Goal: Information Seeking & Learning: Find specific page/section

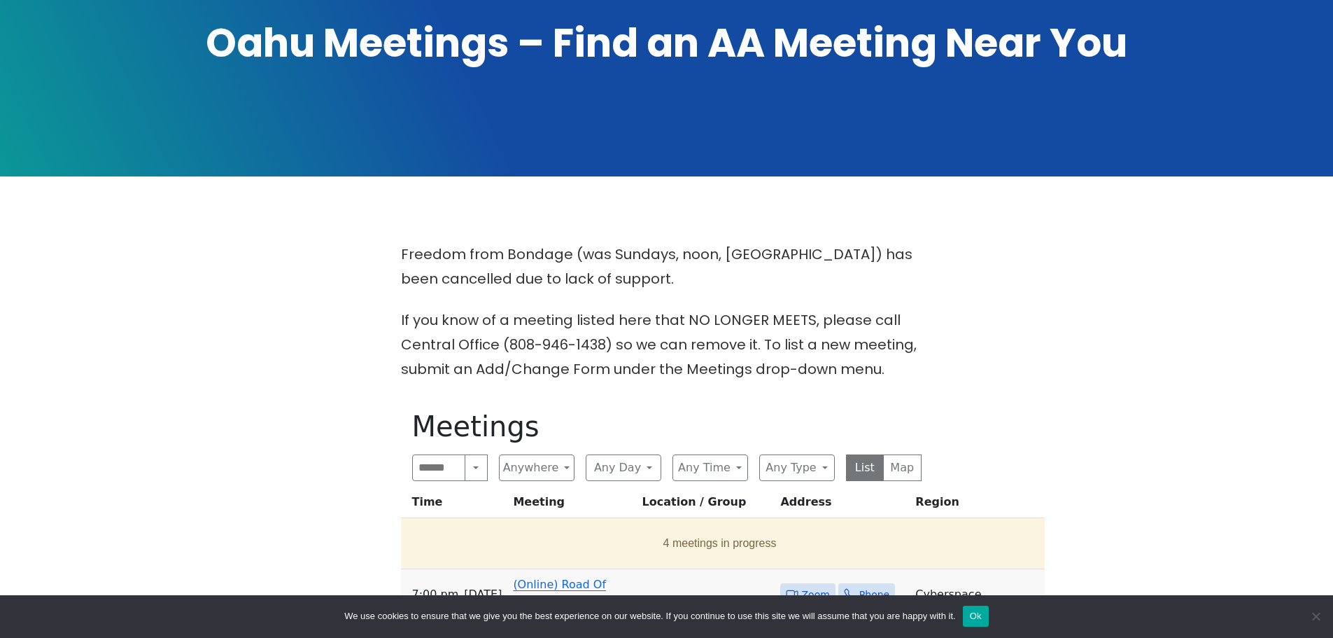
scroll to position [280, 0]
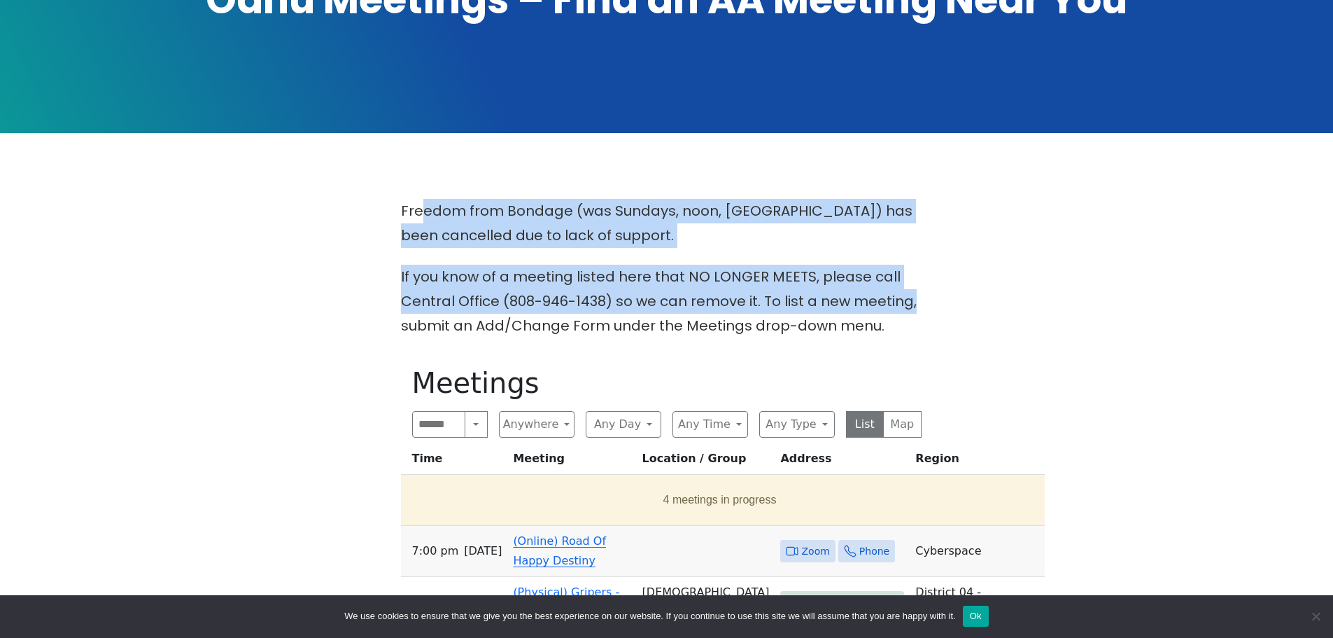
drag, startPoint x: 559, startPoint y: 230, endPoint x: 965, endPoint y: 317, distance: 415.8
click at [965, 317] on div "Freedom from Bondage (was Sundays, noon, [GEOGRAPHIC_DATA]) has been cancelled …" at bounding box center [666, 646] width 1200 height 894
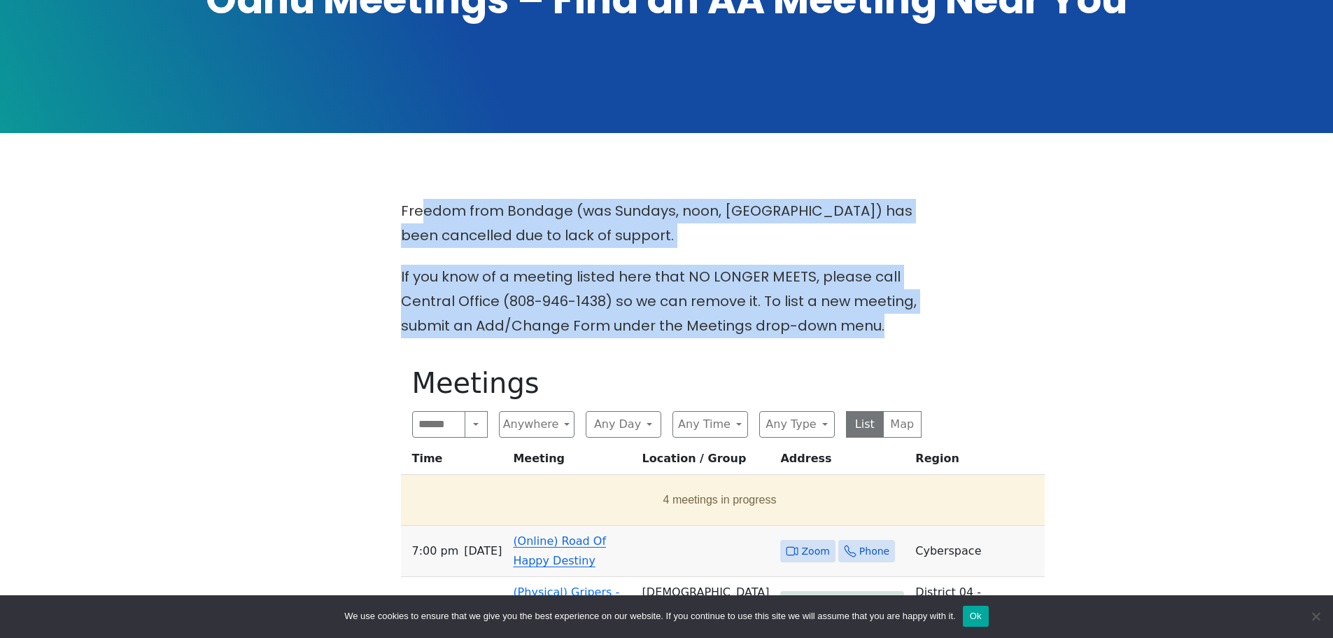
click at [948, 316] on div "Freedom from Bondage (was Sundays, noon, [GEOGRAPHIC_DATA]) has been cancelled …" at bounding box center [666, 646] width 1200 height 894
drag, startPoint x: 948, startPoint y: 316, endPoint x: 288, endPoint y: 197, distance: 671.2
click at [288, 197] on main "Freedom from Bondage (was Sundays, noon, [GEOGRAPHIC_DATA]) has been cancelled …" at bounding box center [666, 646] width 1200 height 1026
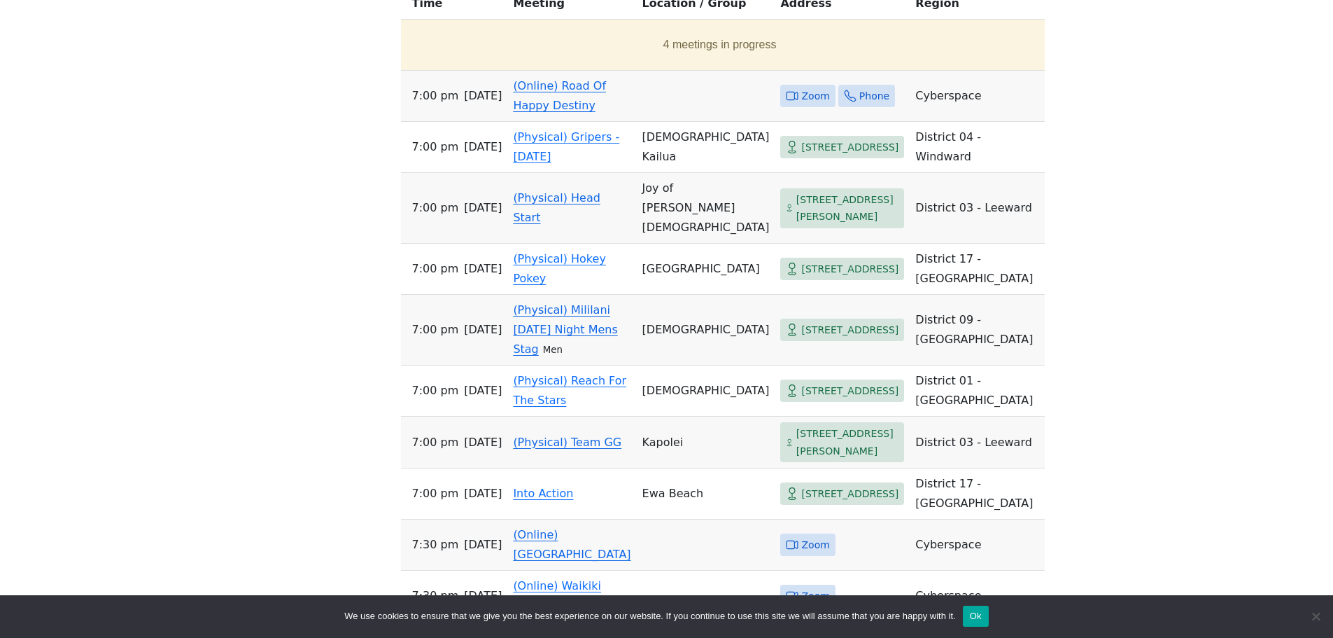
scroll to position [560, 0]
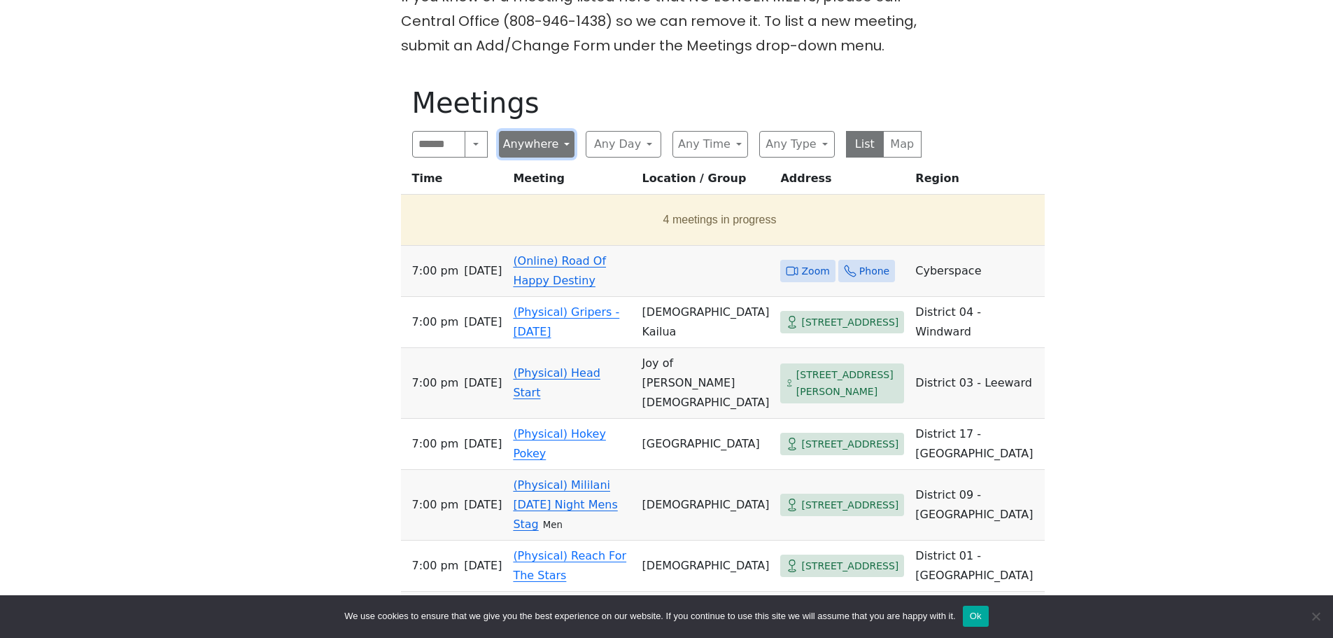
click at [544, 140] on button "Anywhere" at bounding box center [537, 144] width 76 height 27
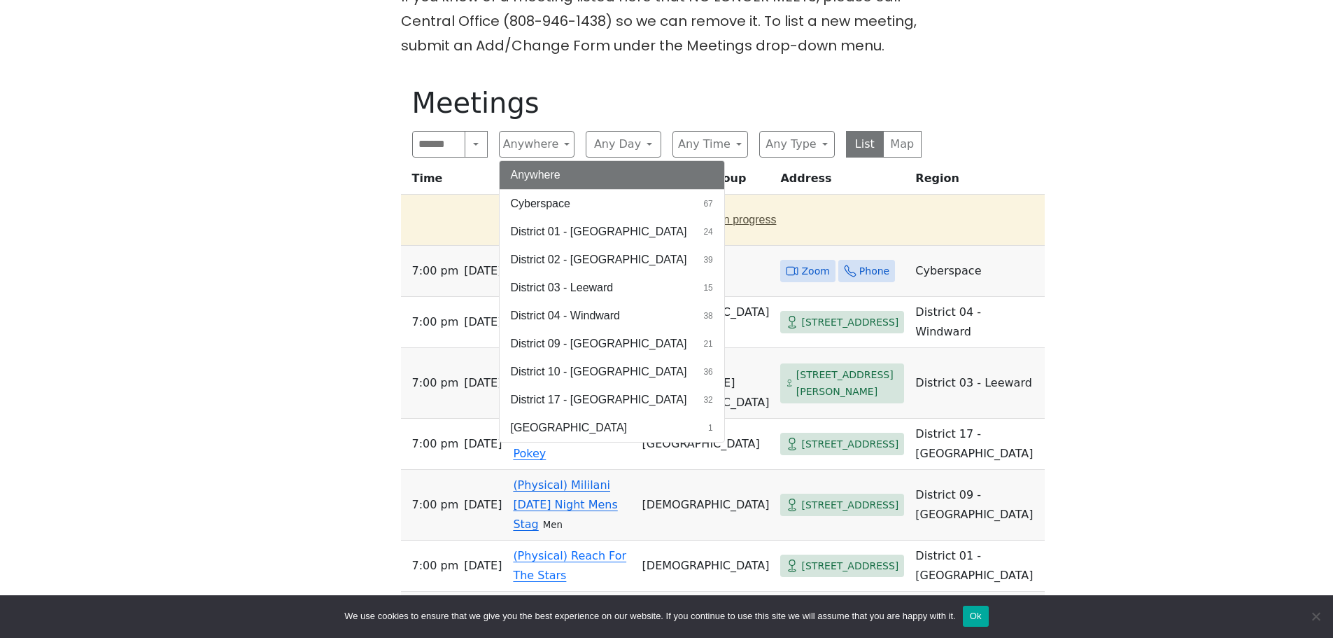
click at [566, 204] on span "Cyberspace" at bounding box center [540, 203] width 59 height 17
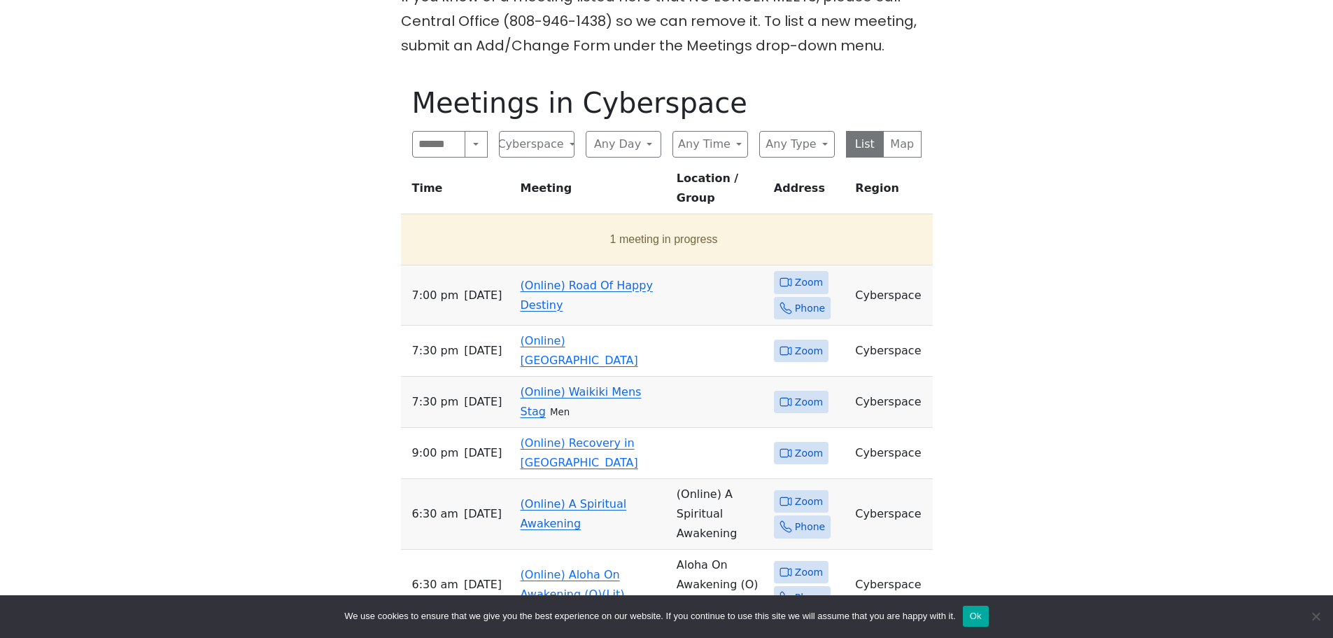
click at [572, 279] on link "(Online) Road Of Happy Destiny" at bounding box center [587, 295] width 132 height 33
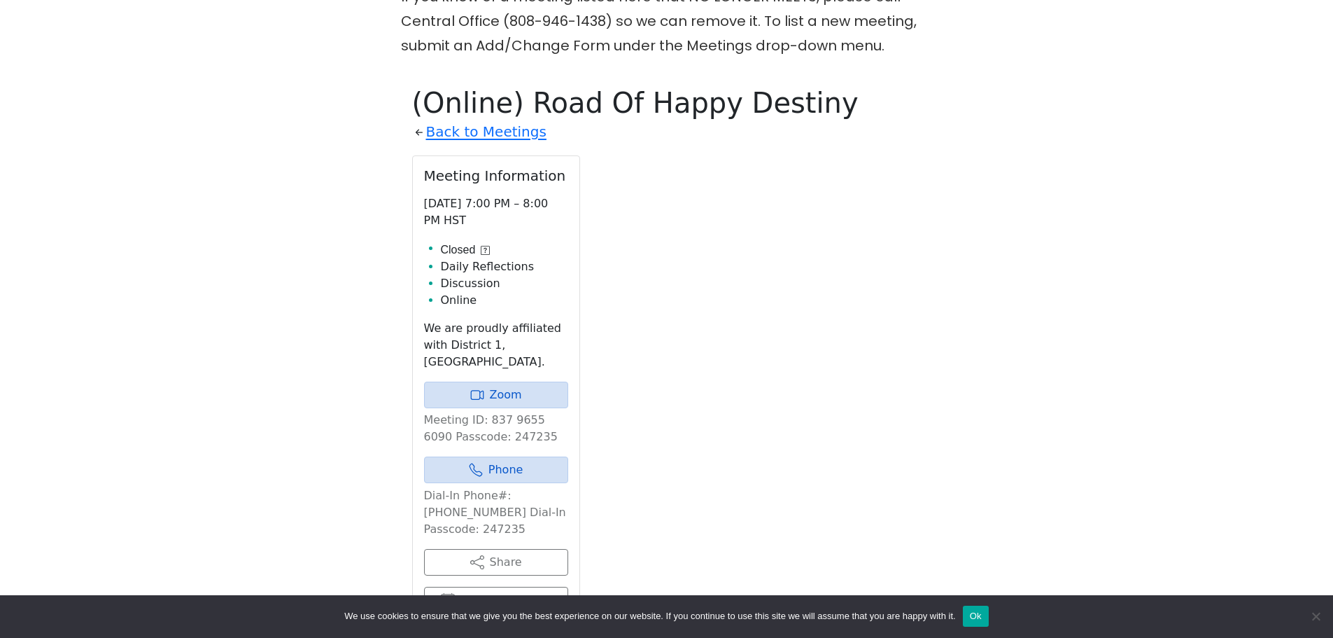
scroll to position [635, 0]
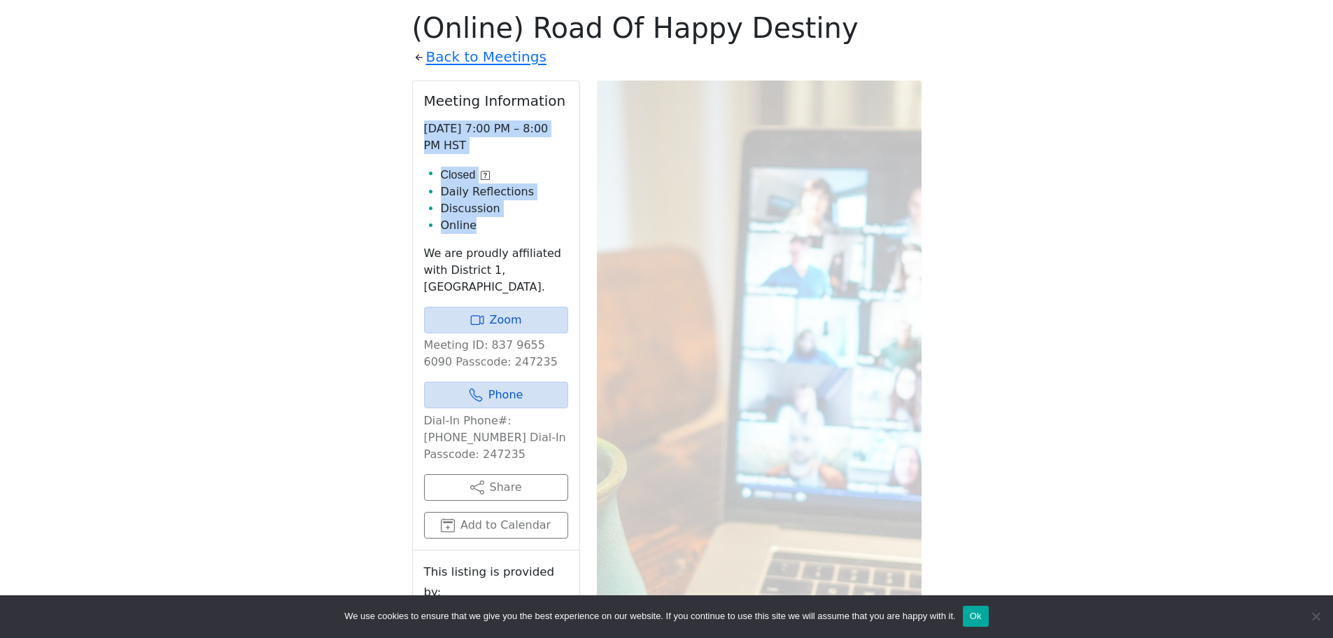
drag, startPoint x: 411, startPoint y: 121, endPoint x: 524, endPoint y: 223, distance: 152.1
click at [512, 236] on div "(Online) Road Of Happy Destiny Back to Meetings Meeting Information [DATE] 7:00…" at bounding box center [667, 395] width 532 height 790
click at [524, 223] on li "Online" at bounding box center [504, 225] width 127 height 17
click at [486, 171] on icon at bounding box center [485, 175] width 9 height 9
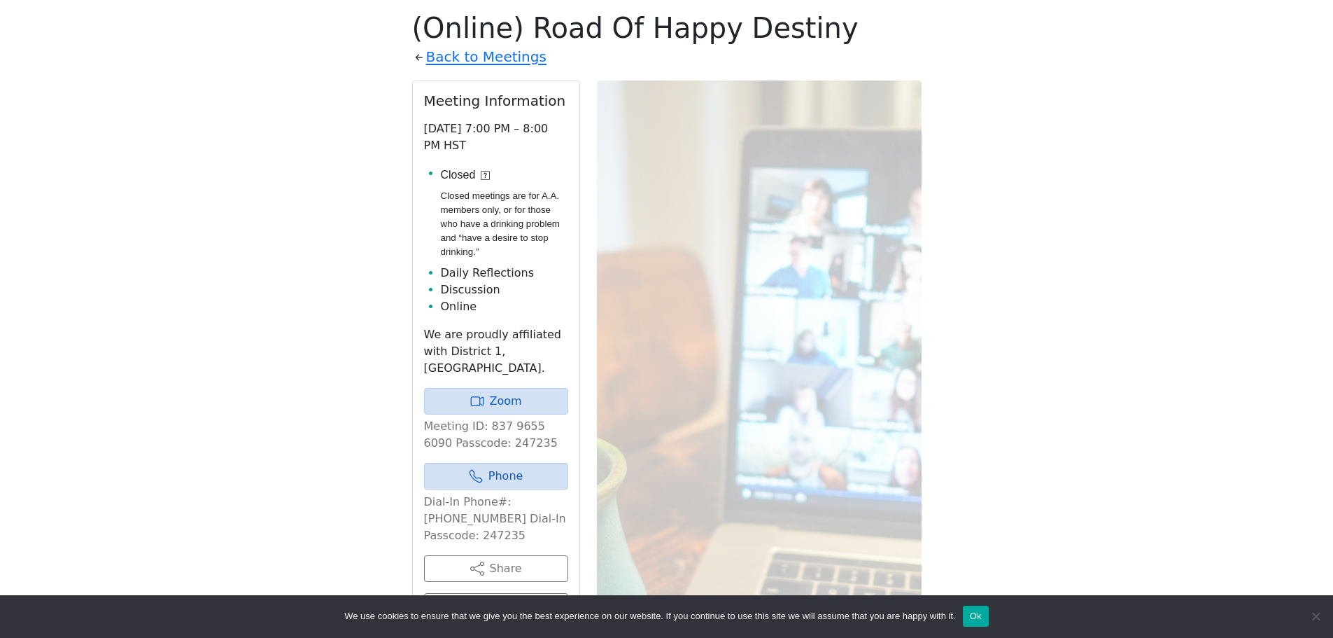
click at [486, 171] on icon at bounding box center [485, 175] width 9 height 9
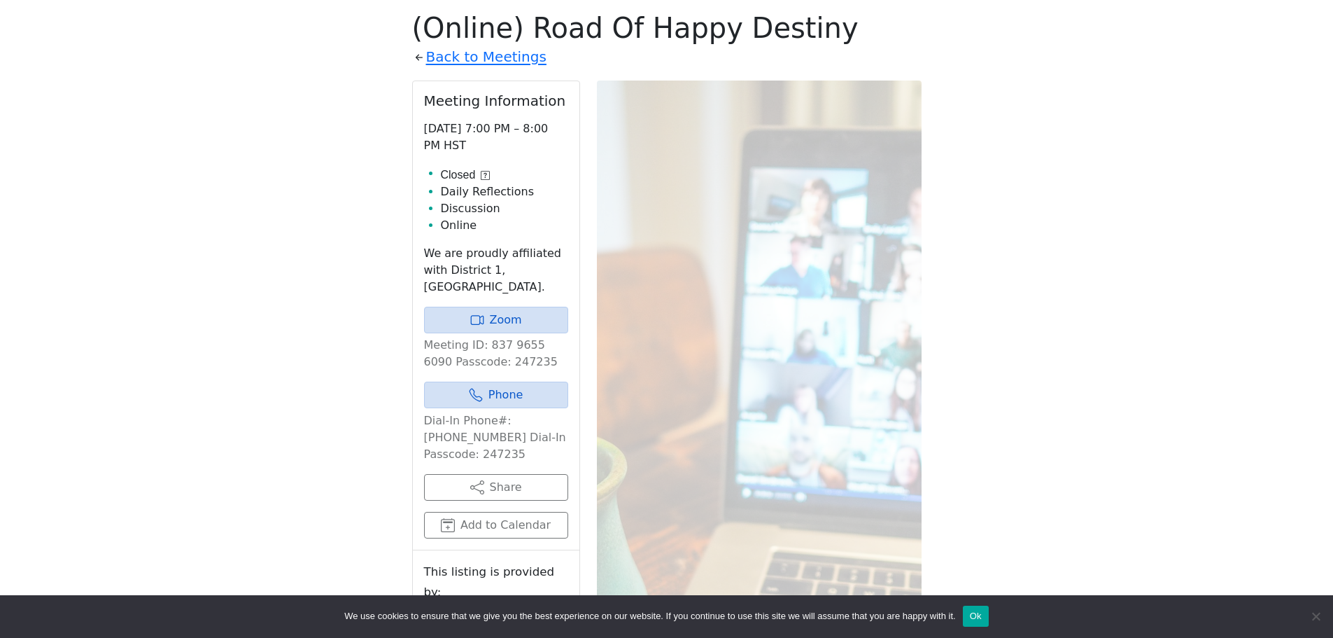
scroll to position [560, 0]
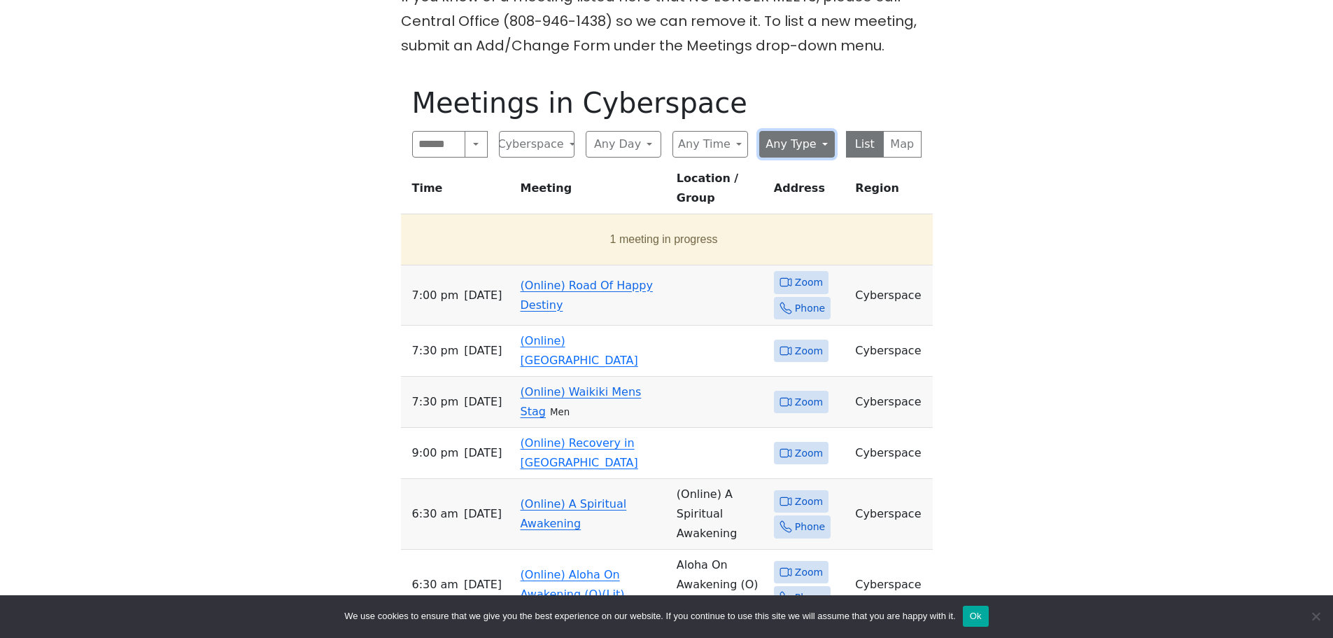
click at [807, 144] on button "Any Type" at bounding box center [797, 144] width 76 height 27
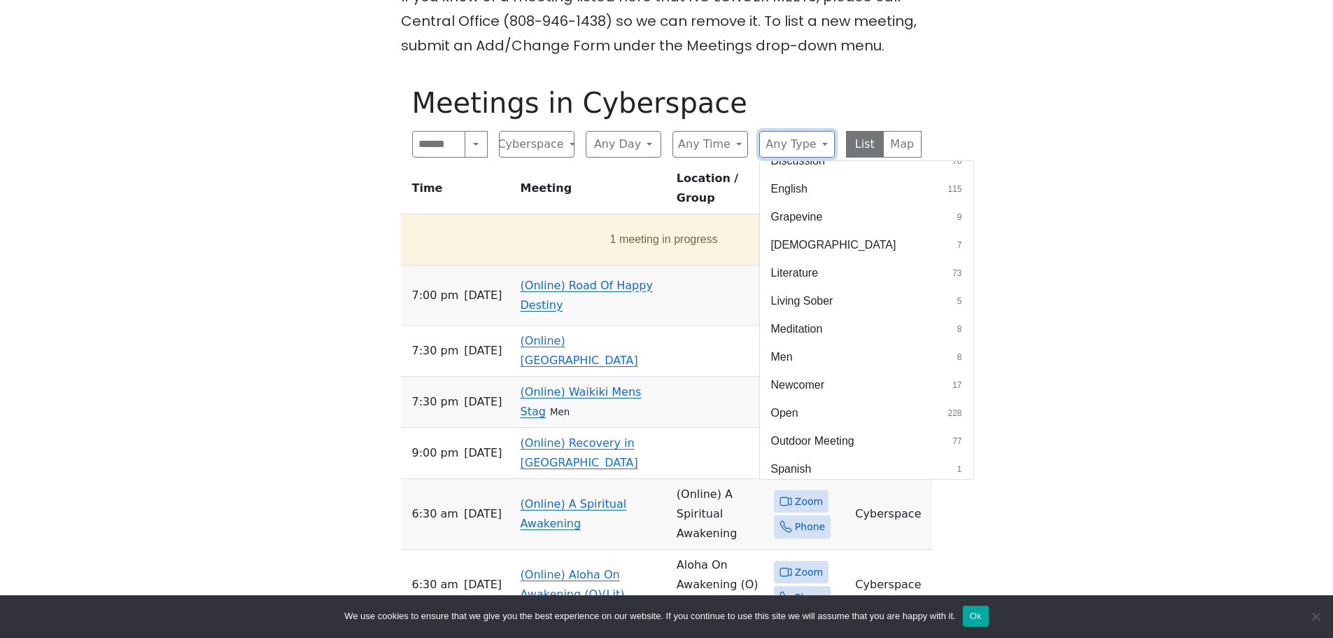
scroll to position [350, 0]
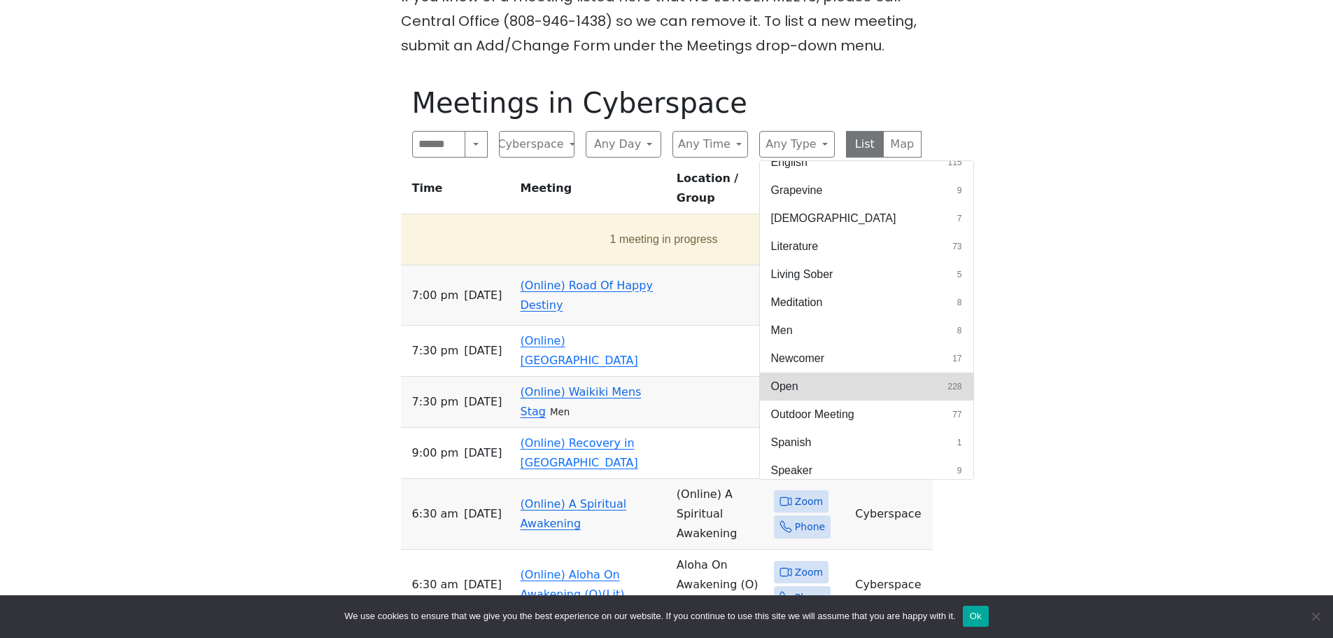
click at [873, 387] on button "Open 228" at bounding box center [866, 386] width 213 height 28
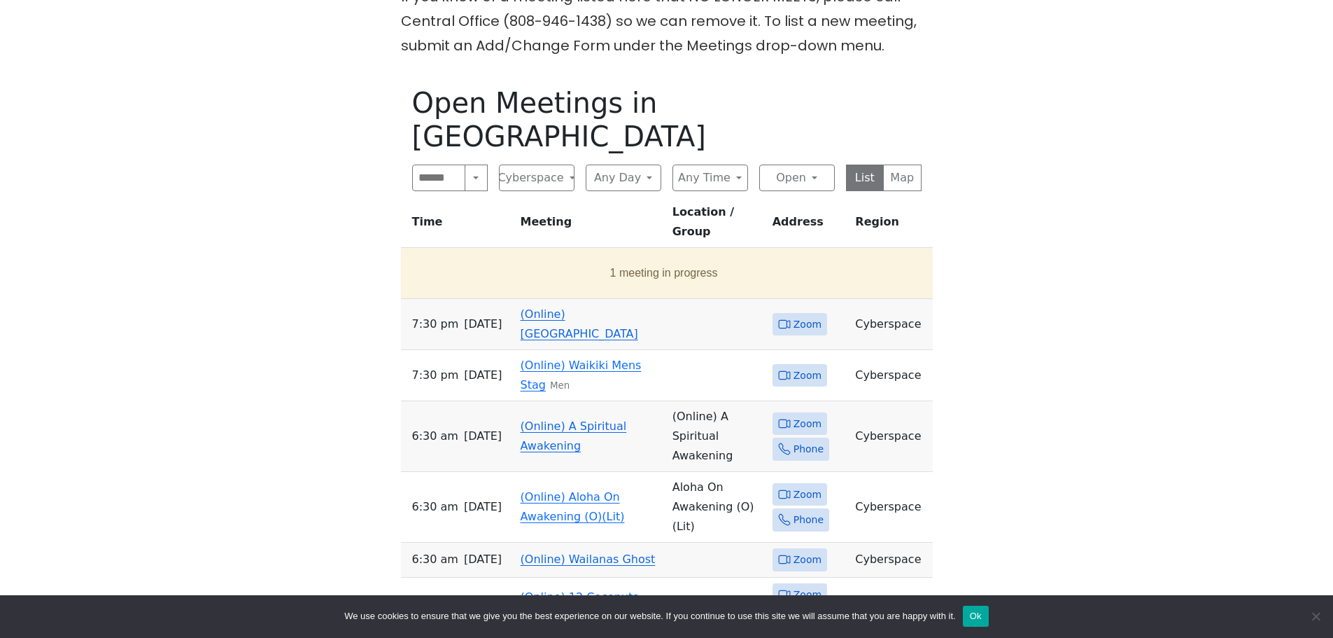
click at [581, 307] on link "(Online) [GEOGRAPHIC_DATA]" at bounding box center [580, 323] width 118 height 33
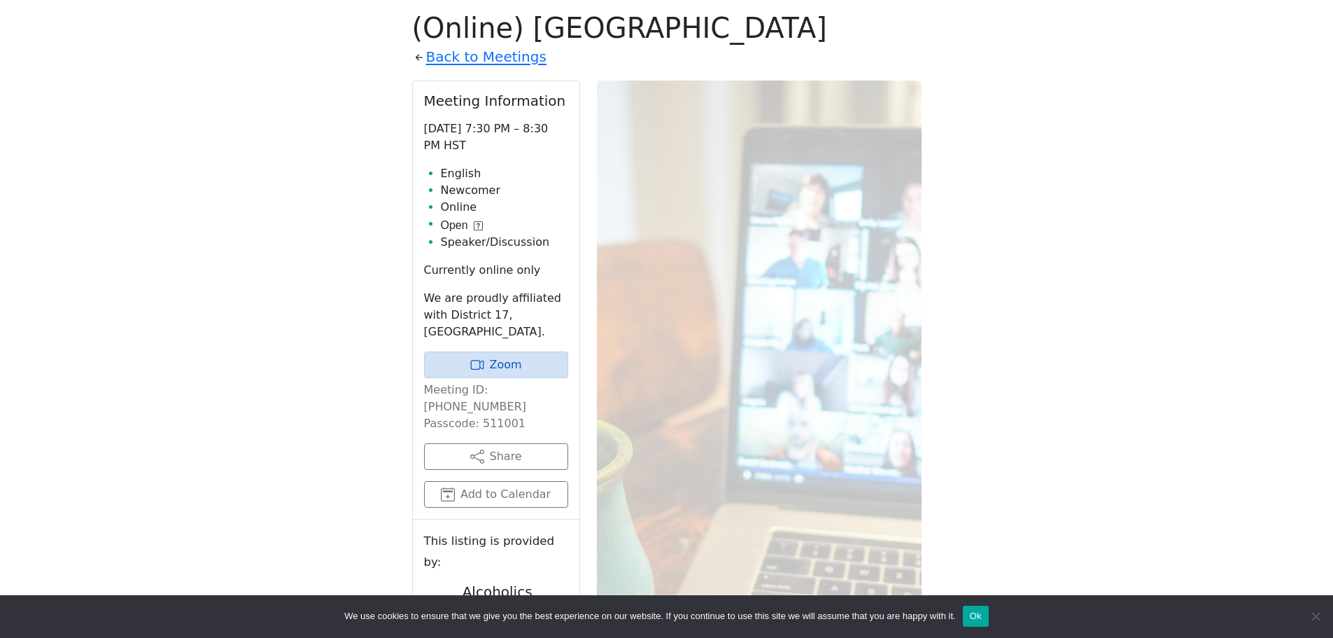
scroll to position [560, 0]
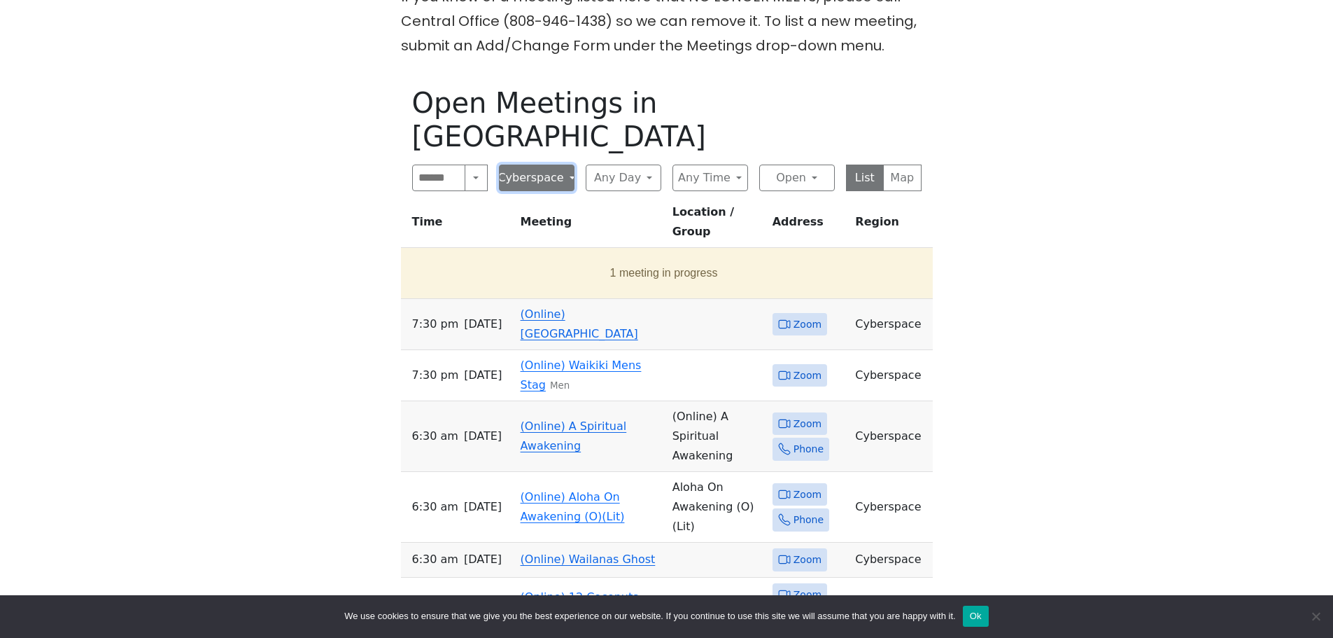
click at [565, 164] on button "Cyberspace" at bounding box center [537, 177] width 76 height 27
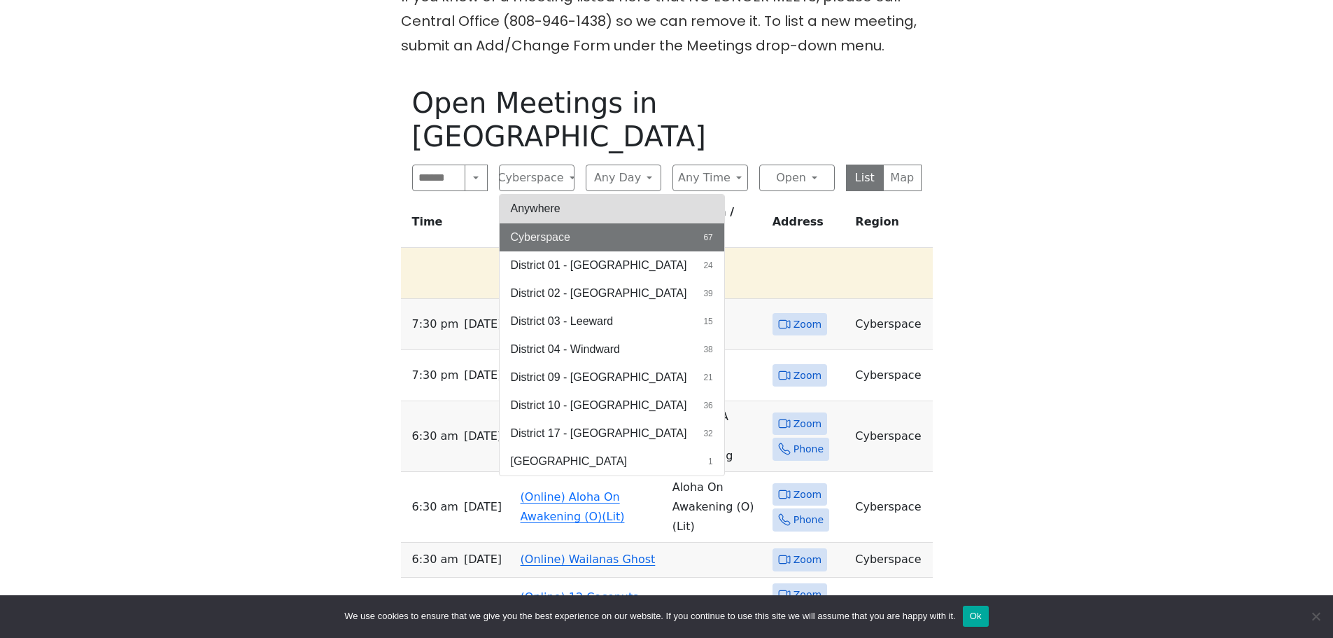
click at [581, 195] on button "Anywhere" at bounding box center [612, 209] width 225 height 28
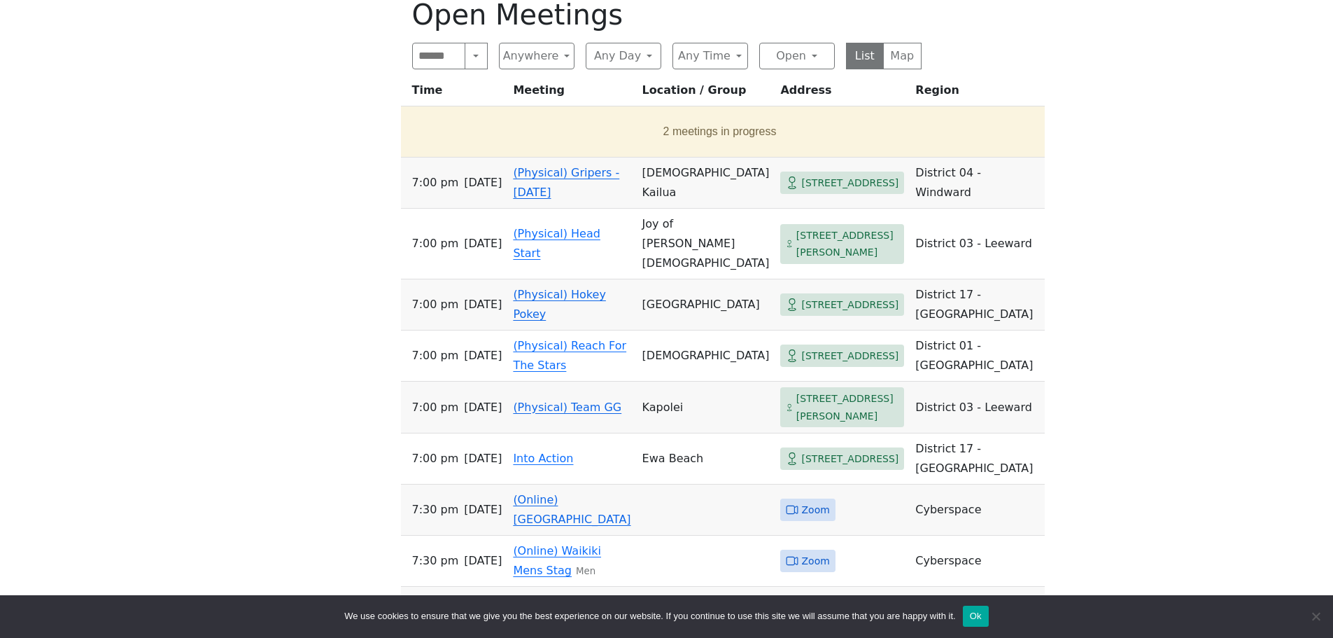
scroll to position [630, 0]
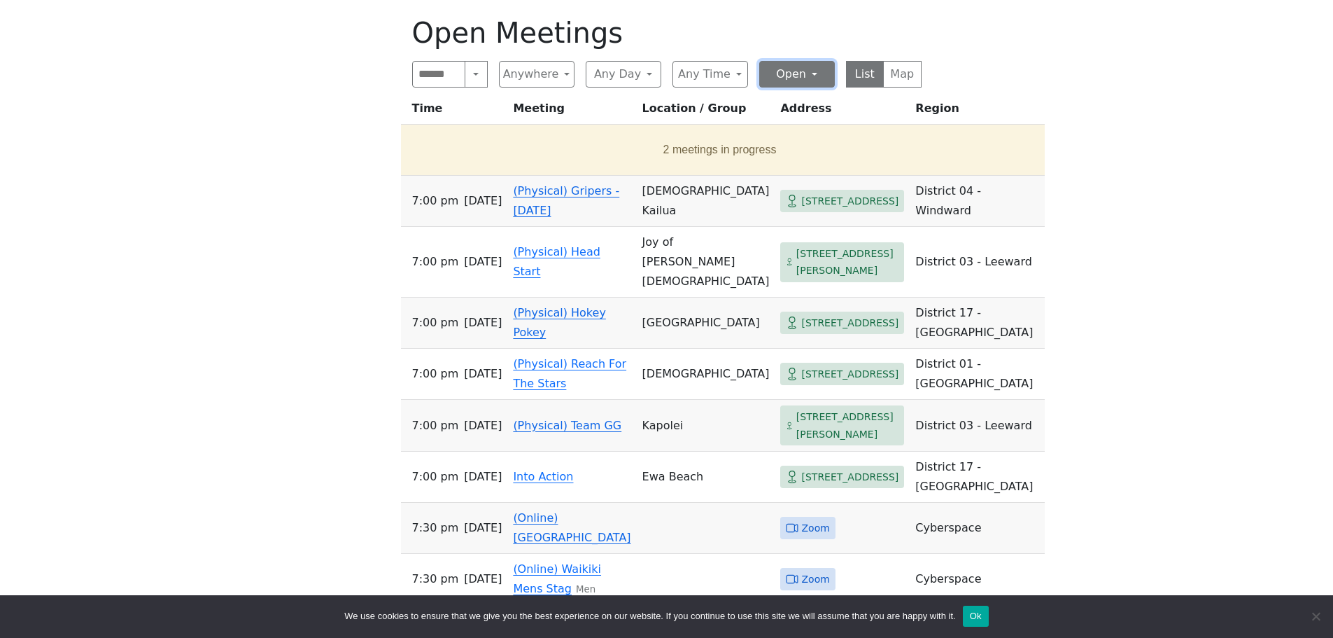
click at [777, 66] on button "Open" at bounding box center [797, 74] width 76 height 27
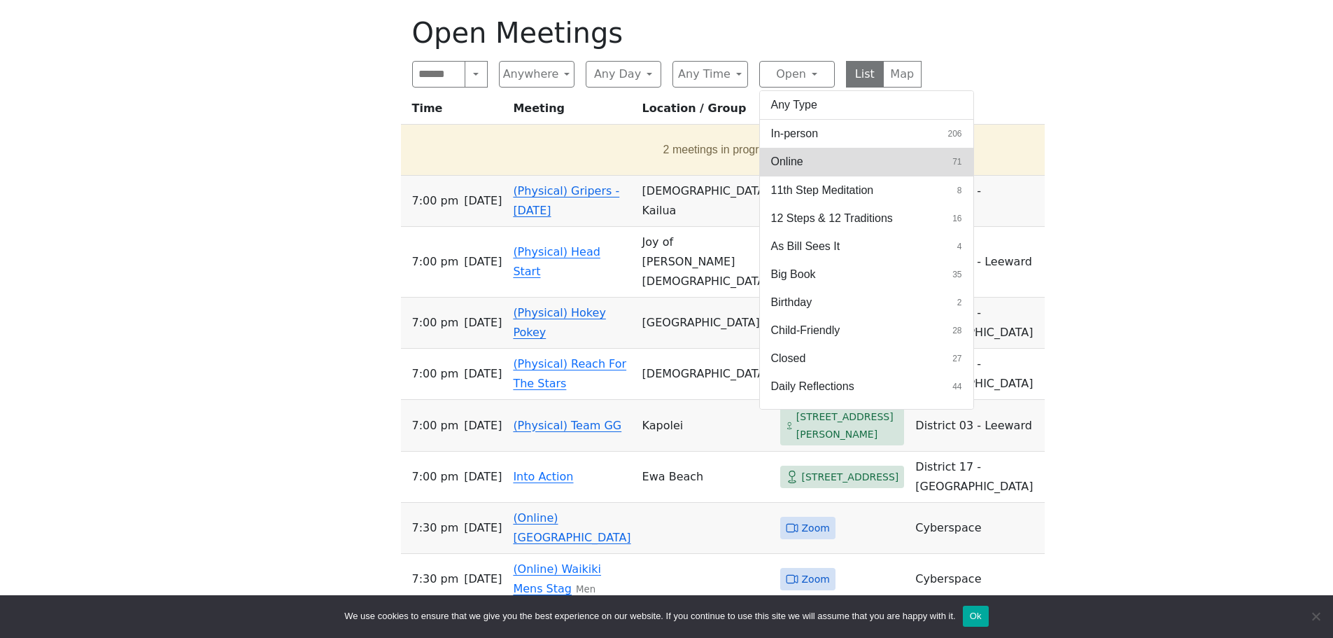
click at [839, 161] on button "Online 71" at bounding box center [866, 162] width 213 height 28
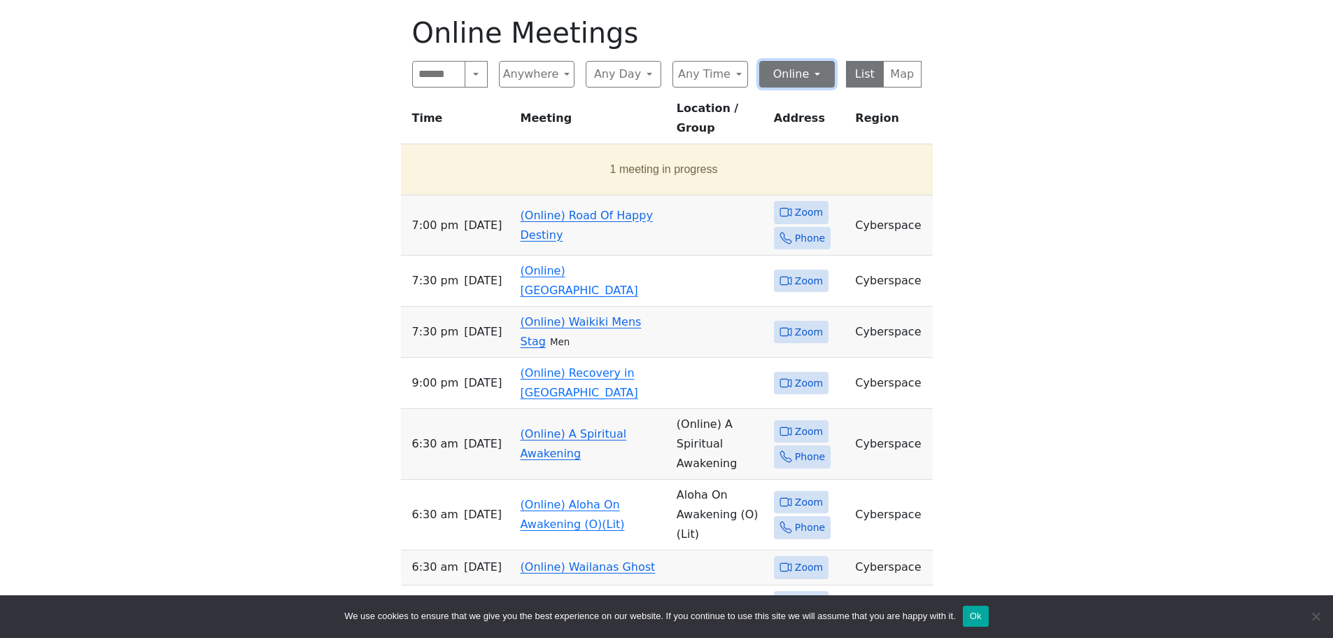
click at [818, 66] on button "Online" at bounding box center [797, 74] width 76 height 27
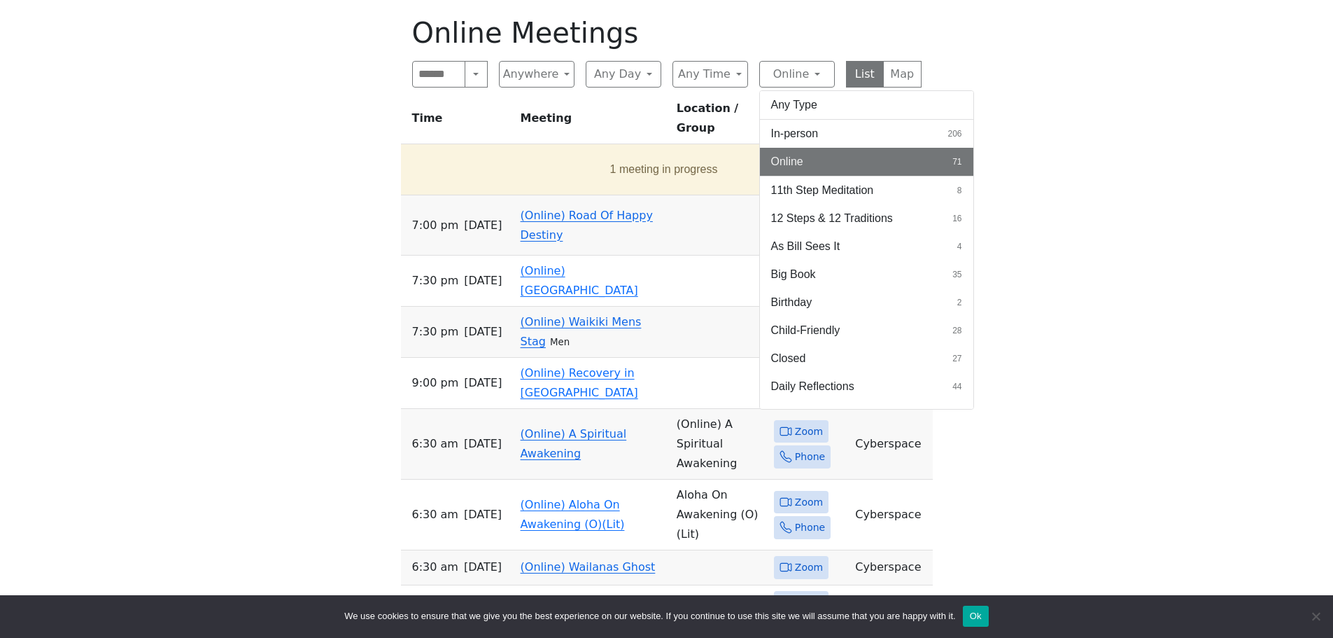
click at [1218, 239] on div "Freedom from Bondage (was Sundays, noon, [GEOGRAPHIC_DATA]) has been cancelled …" at bounding box center [666, 618] width 1200 height 1538
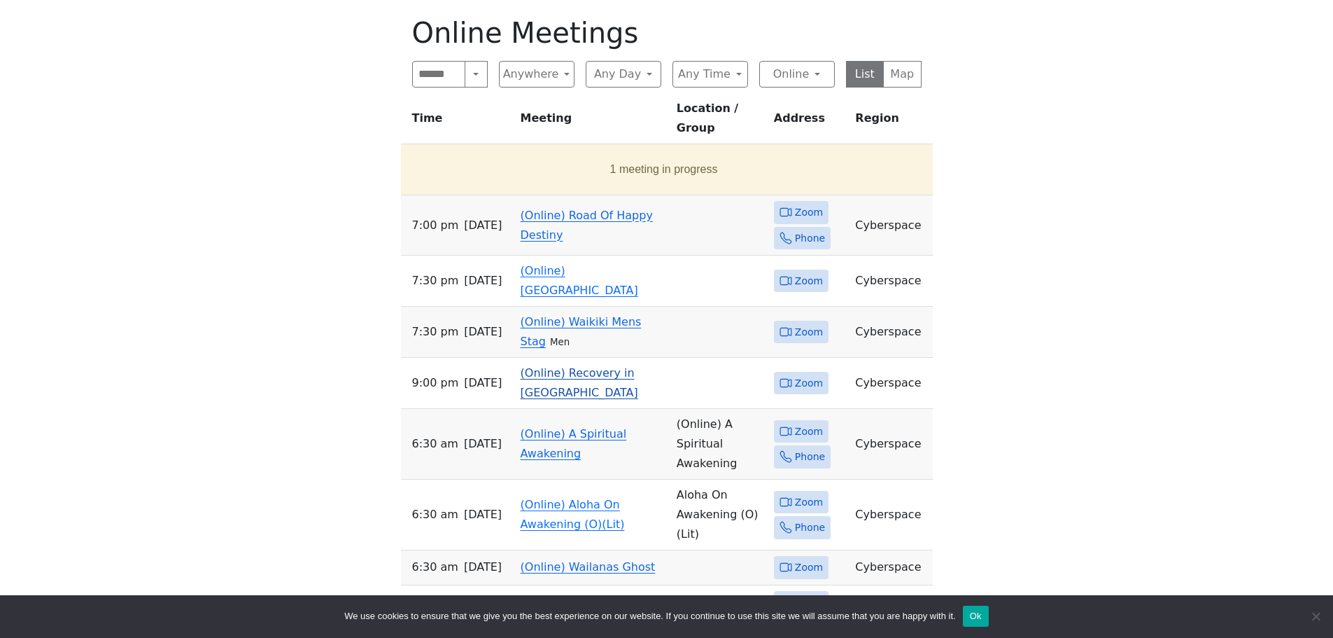
click at [554, 366] on link "(Online) Recovery in [GEOGRAPHIC_DATA]" at bounding box center [580, 382] width 118 height 33
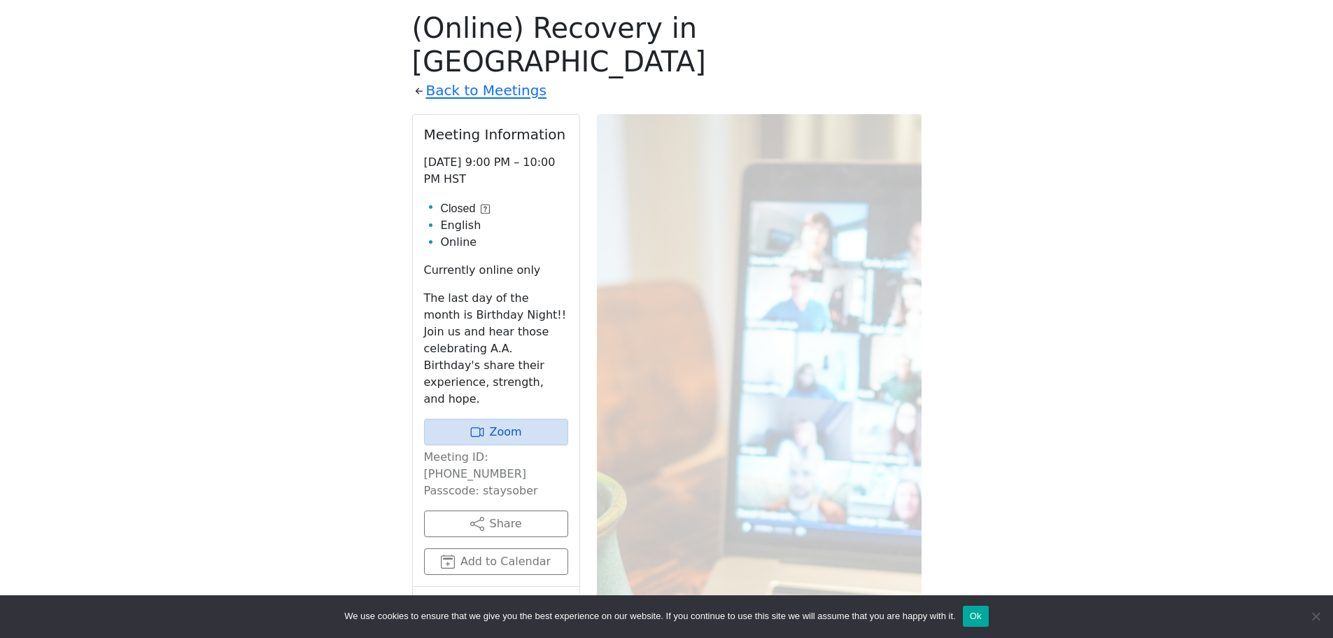
click at [488, 204] on icon at bounding box center [485, 208] width 9 height 9
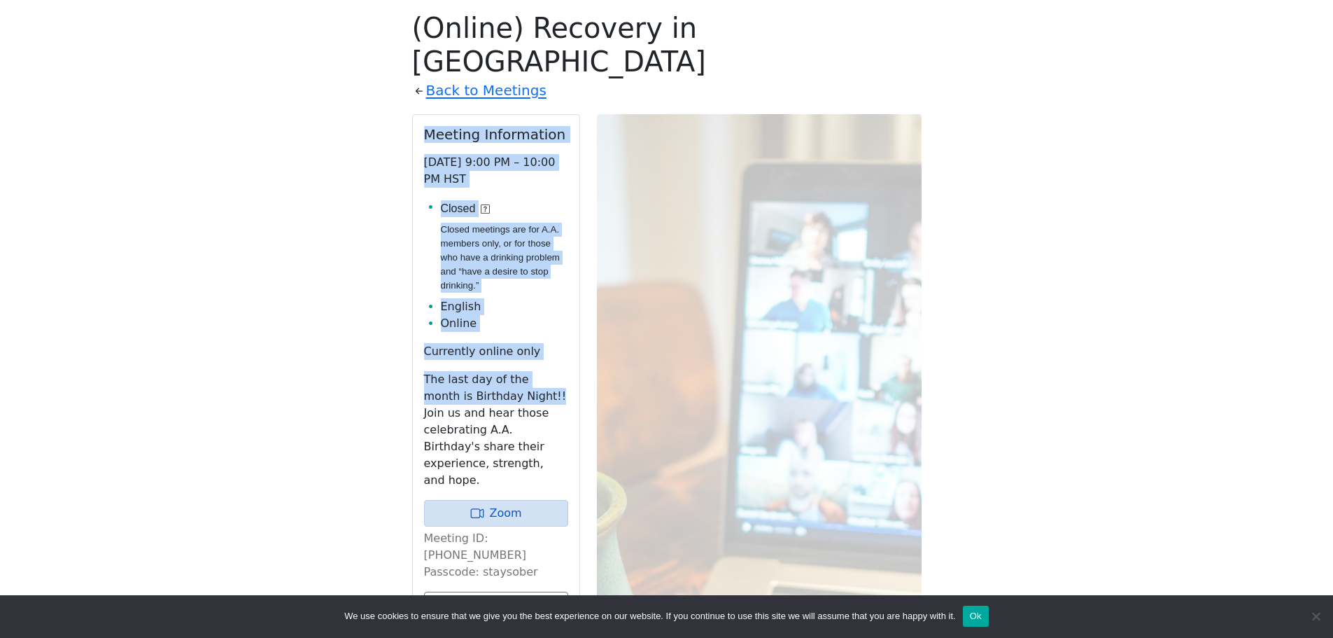
drag, startPoint x: 427, startPoint y: 95, endPoint x: 514, endPoint y: 379, distance: 297.1
click at [507, 367] on div "Meeting Information [DATE] 9:00 PM – 10:00 PM HST Closed Closed meetings are fo…" at bounding box center [496, 391] width 167 height 553
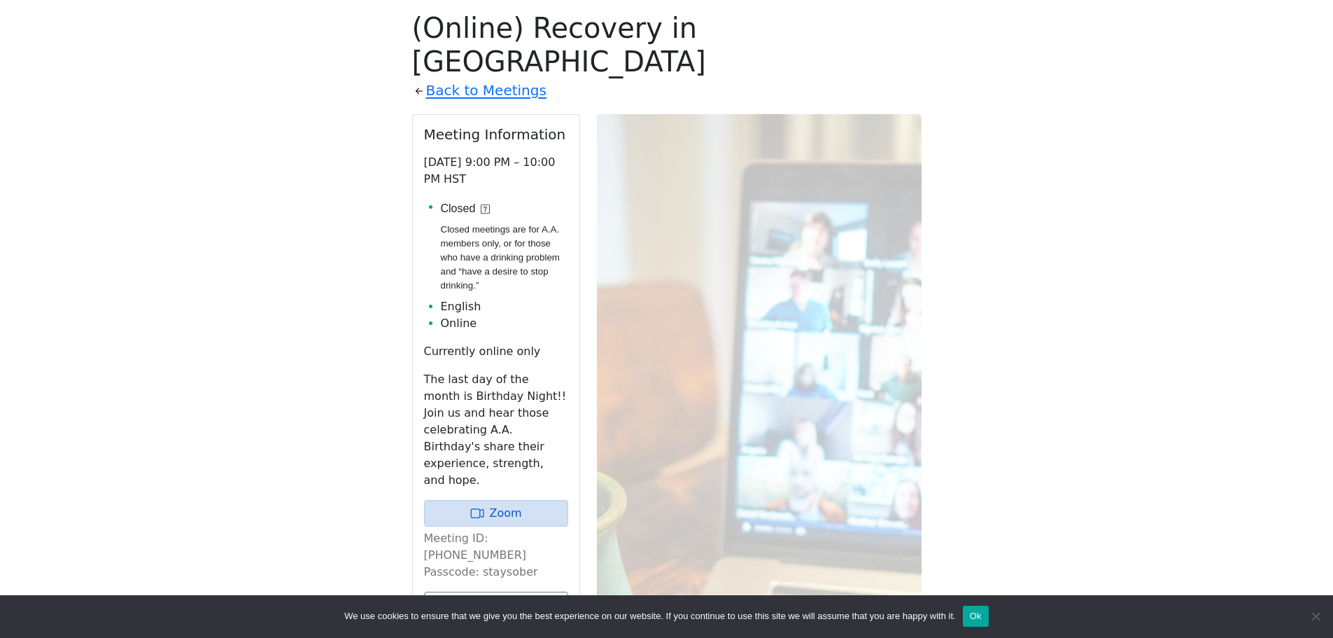
click at [518, 383] on p "The last day of the month is Birthday Night!! Join us and hear those celebratin…" at bounding box center [496, 430] width 144 height 118
click at [523, 419] on p "The last day of the month is Birthday Night!! Join us and hear those celebratin…" at bounding box center [496, 430] width 144 height 118
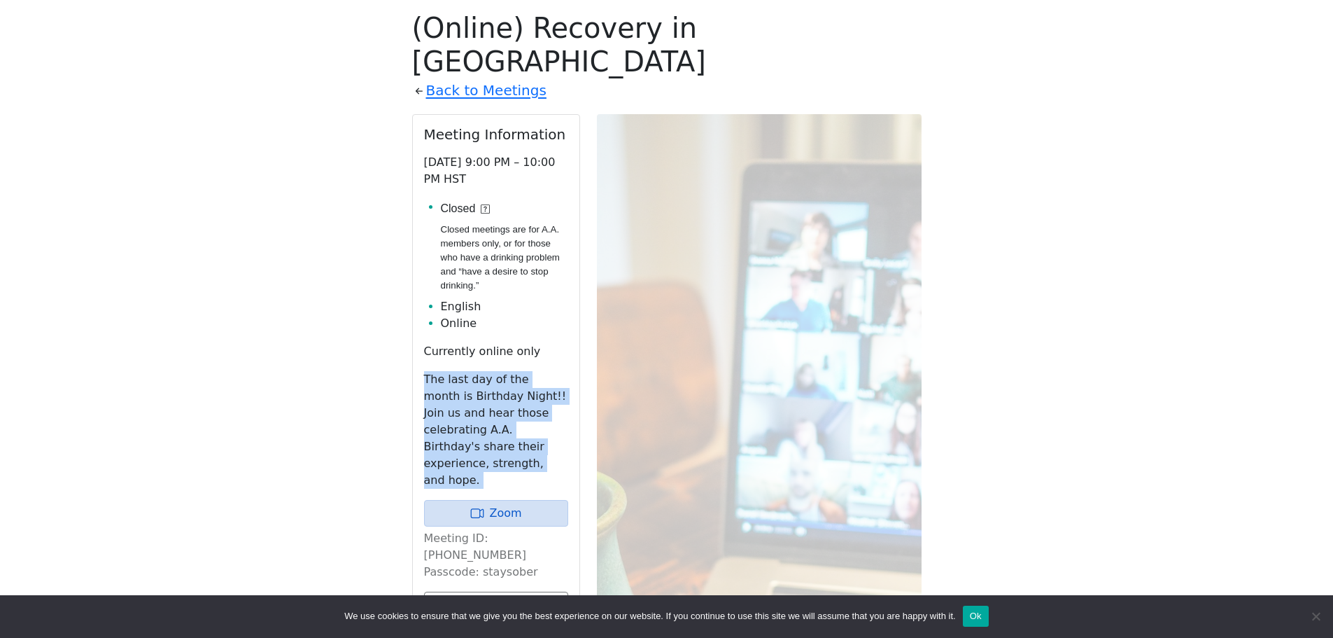
click at [523, 419] on p "The last day of the month is Birthday Night!! Join us and hear those celebratin…" at bounding box center [496, 430] width 144 height 118
click at [507, 393] on p "The last day of the month is Birthday Night!! Join us and hear those celebratin…" at bounding box center [496, 430] width 144 height 118
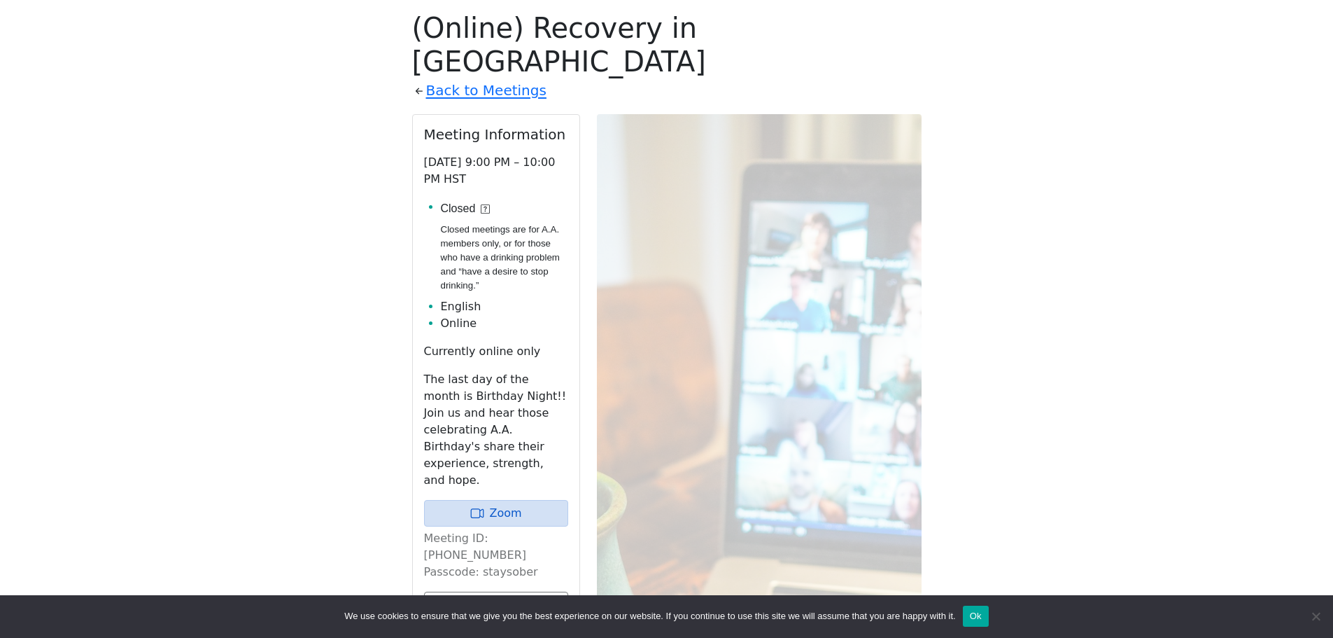
click at [480, 200] on div "Closed" at bounding box center [504, 208] width 127 height 17
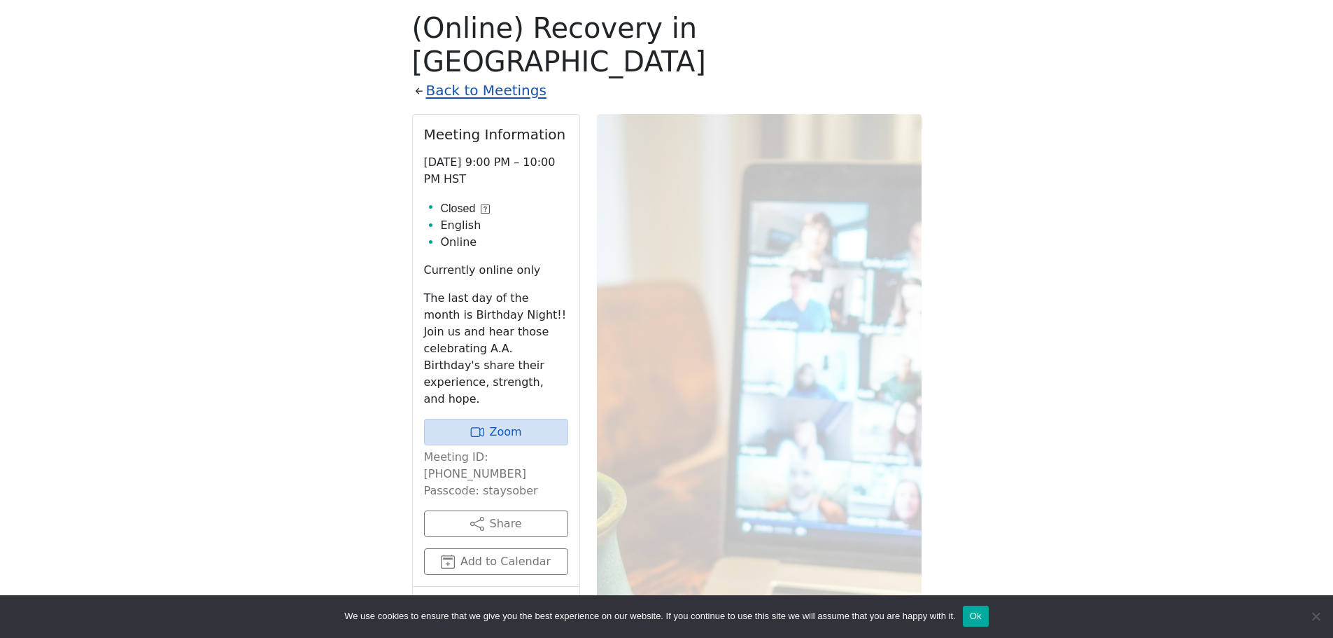
click at [464, 78] on link "Back to Meetings" at bounding box center [486, 90] width 120 height 24
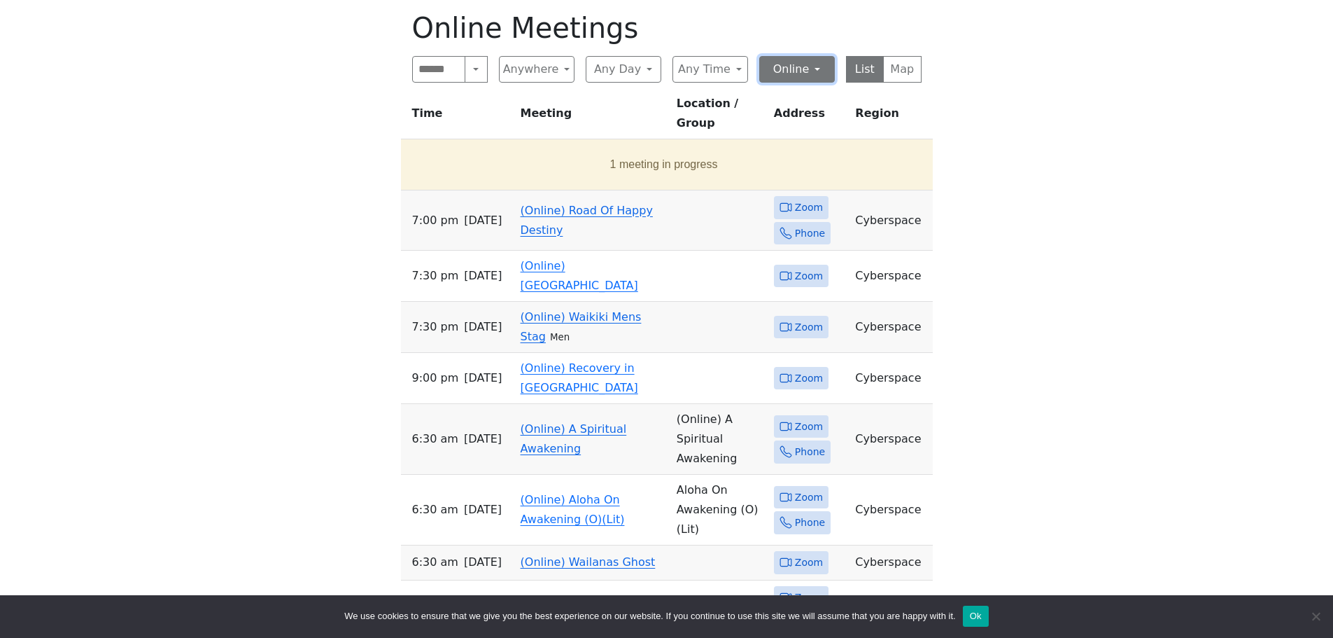
drag, startPoint x: 785, startPoint y: 67, endPoint x: 771, endPoint y: 66, distance: 14.1
click at [786, 67] on button "Online" at bounding box center [797, 69] width 76 height 27
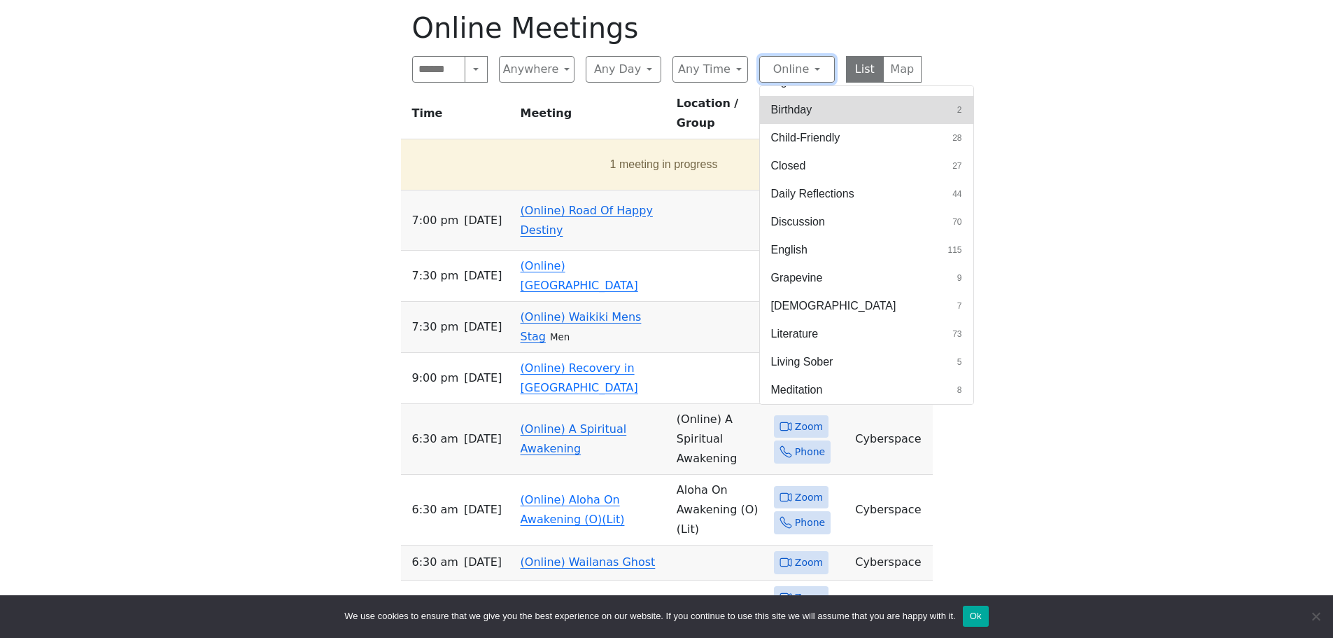
scroll to position [350, 0]
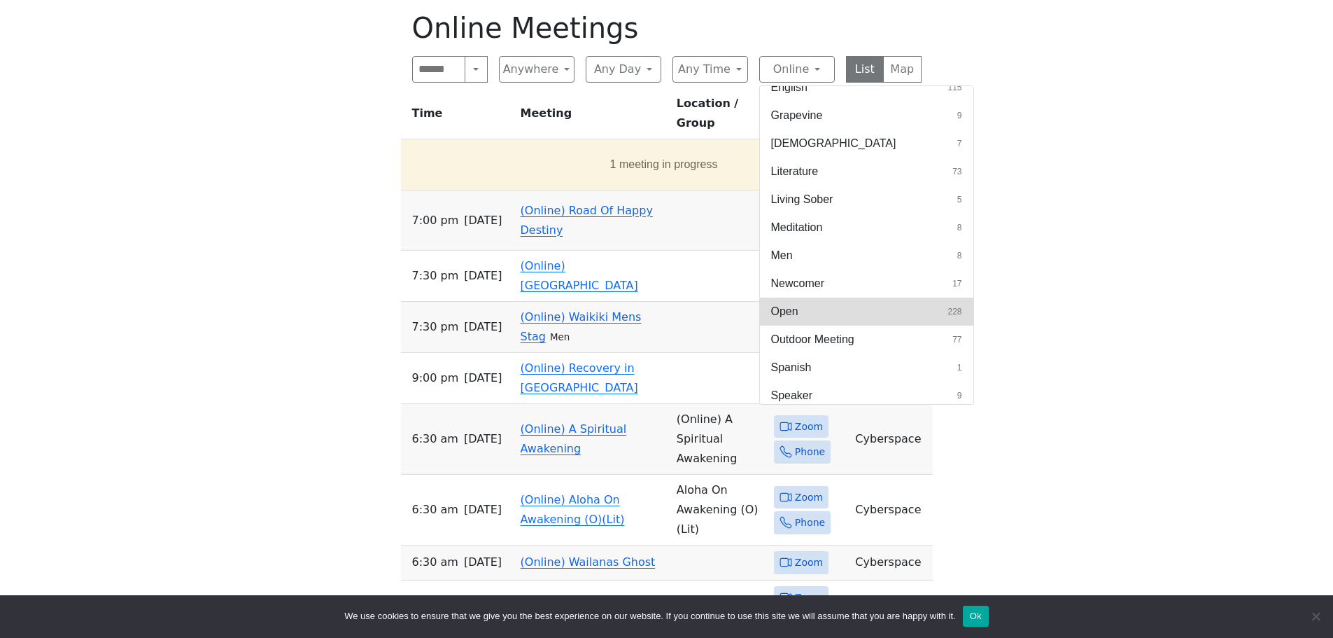
click at [890, 313] on button "Open 228" at bounding box center [866, 311] width 213 height 28
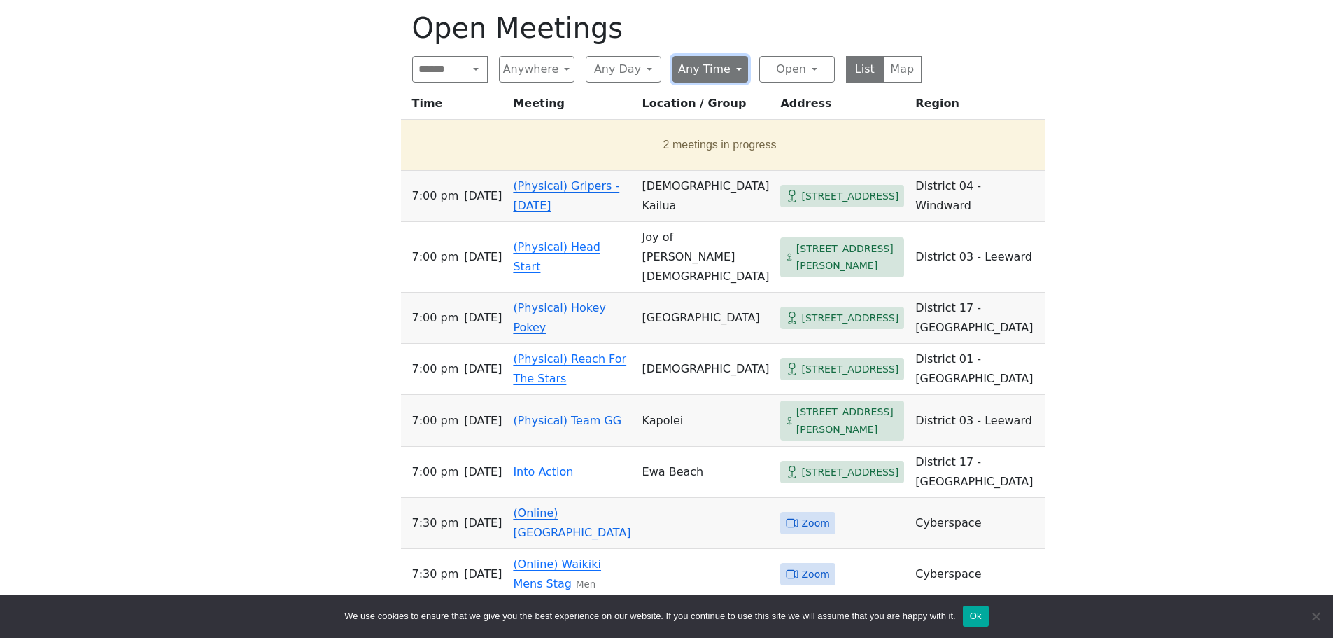
click at [702, 66] on button "Any Time" at bounding box center [711, 69] width 76 height 27
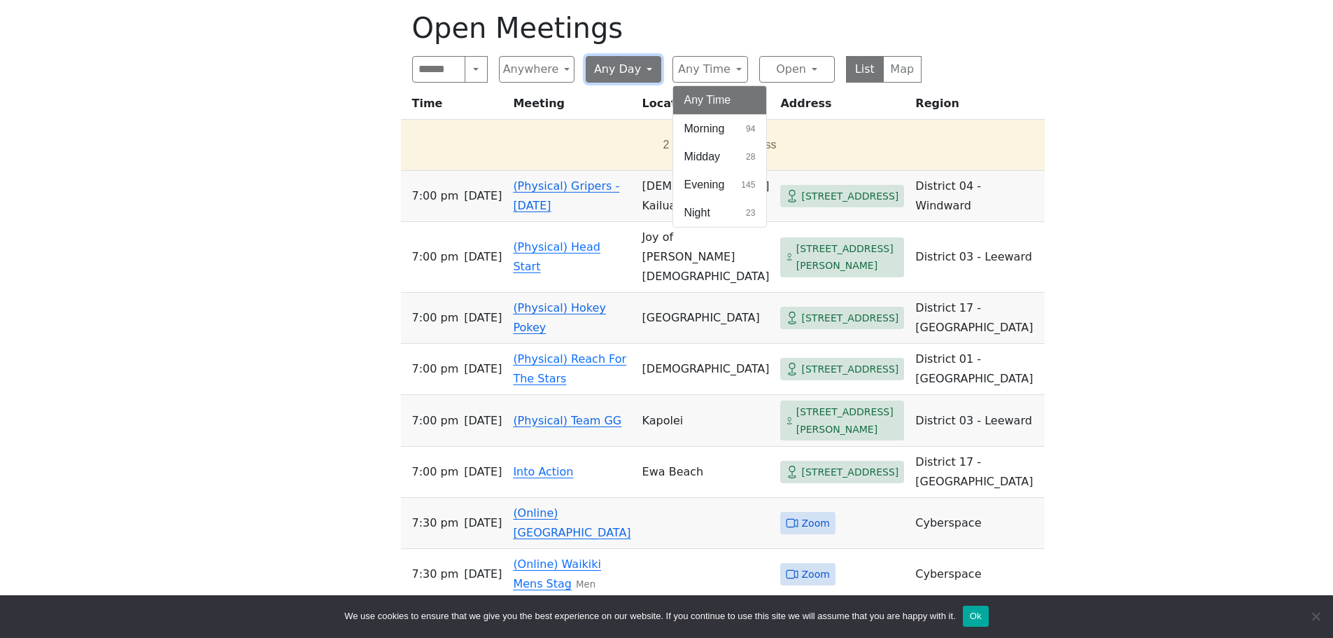
click at [619, 69] on button "Any Day" at bounding box center [624, 69] width 76 height 27
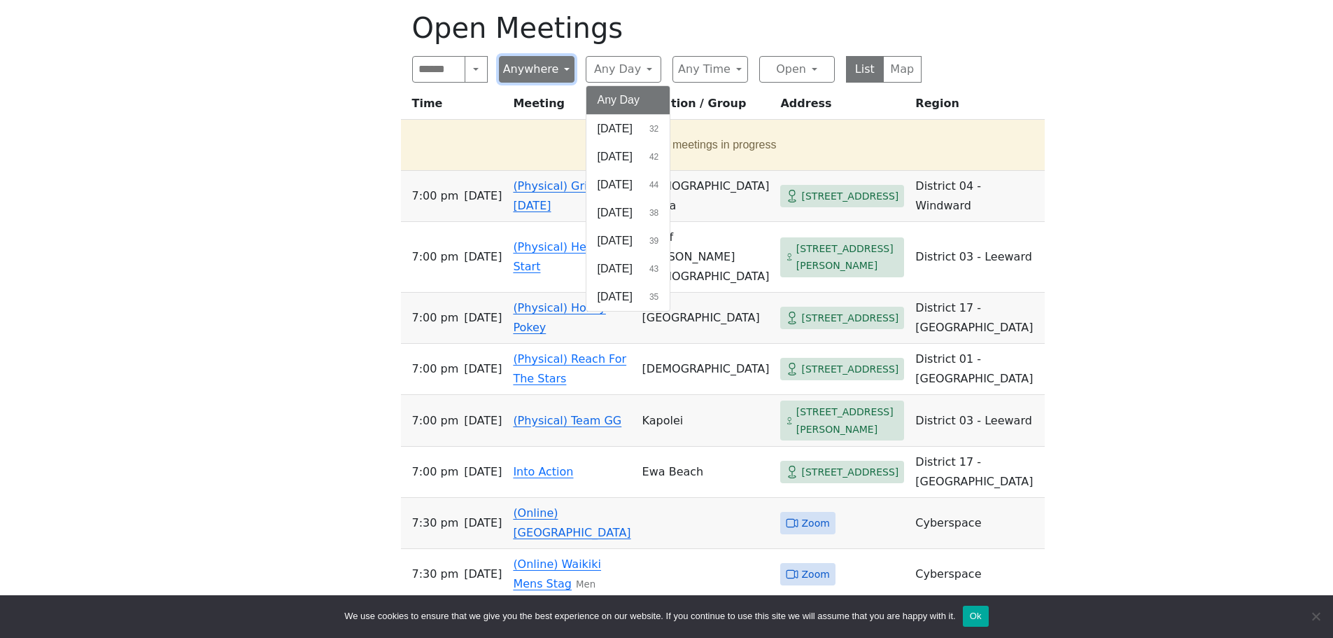
click at [528, 69] on button "Anywhere" at bounding box center [537, 69] width 76 height 27
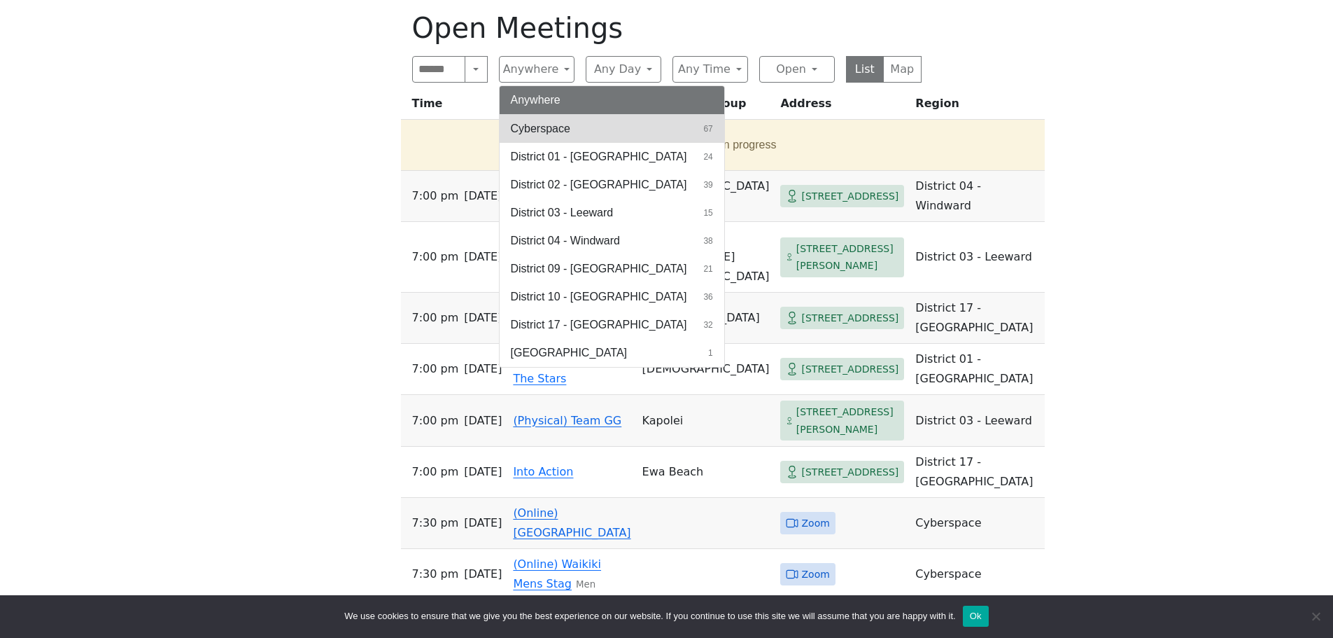
click at [555, 126] on span "Cyberspace" at bounding box center [540, 128] width 59 height 17
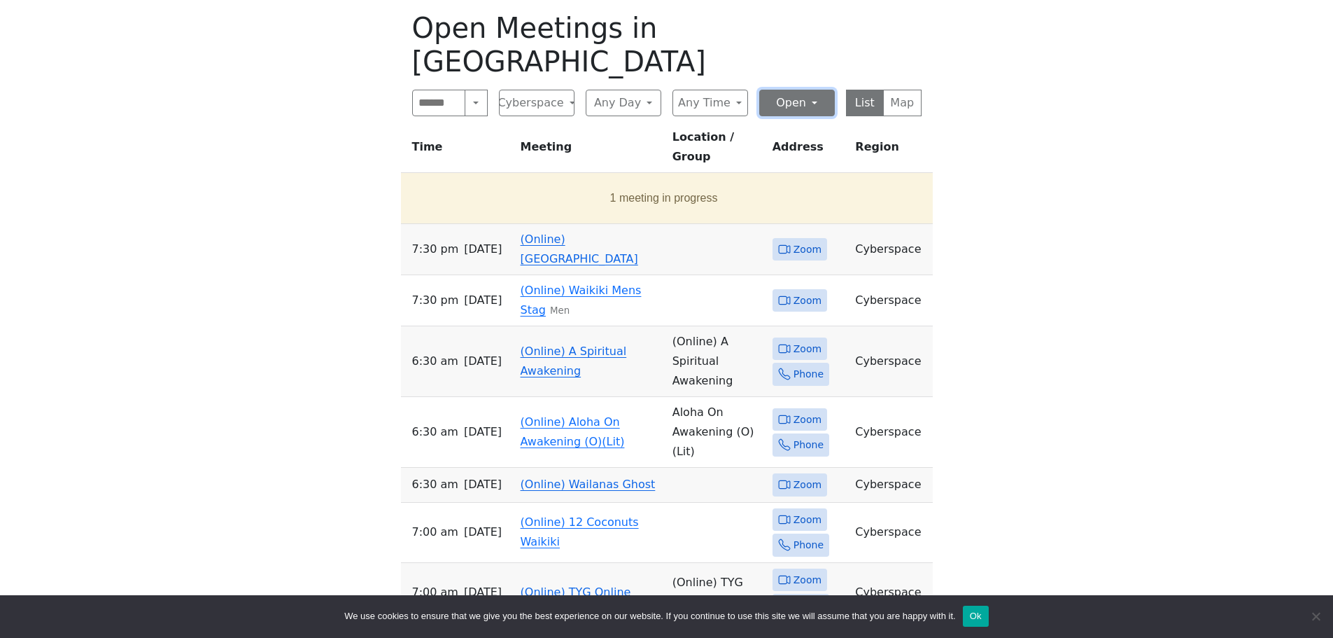
click at [810, 90] on button "Open" at bounding box center [797, 103] width 76 height 27
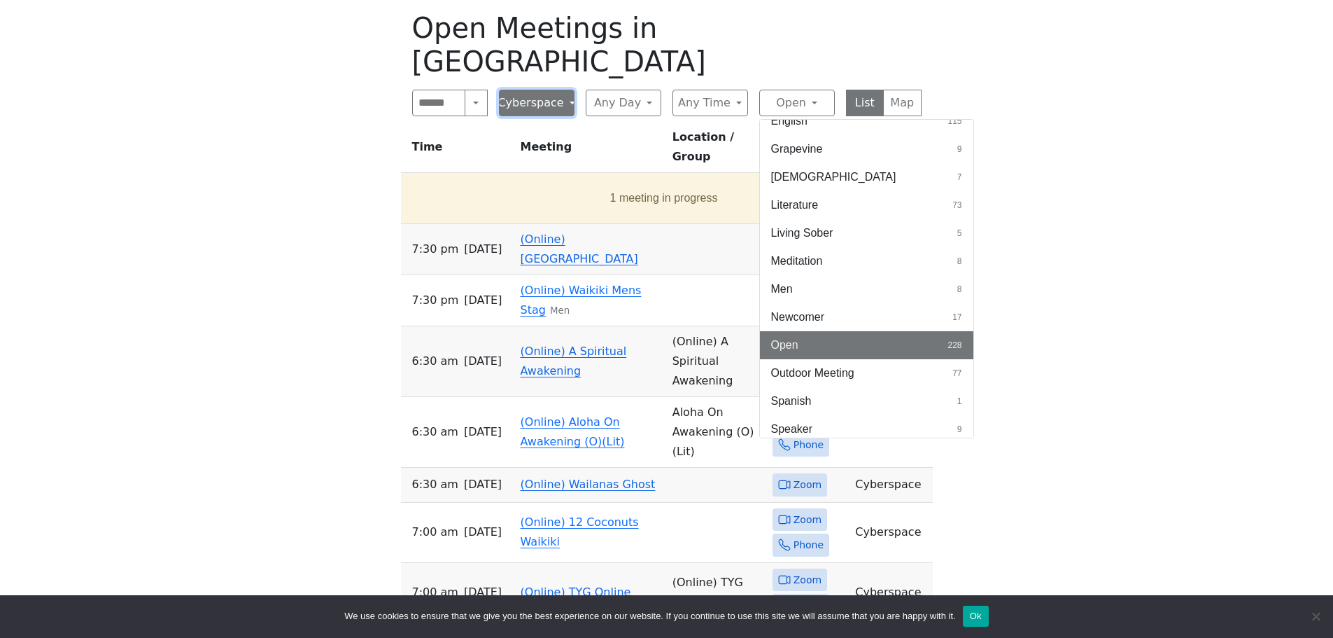
click at [540, 90] on button "Cyberspace" at bounding box center [537, 103] width 76 height 27
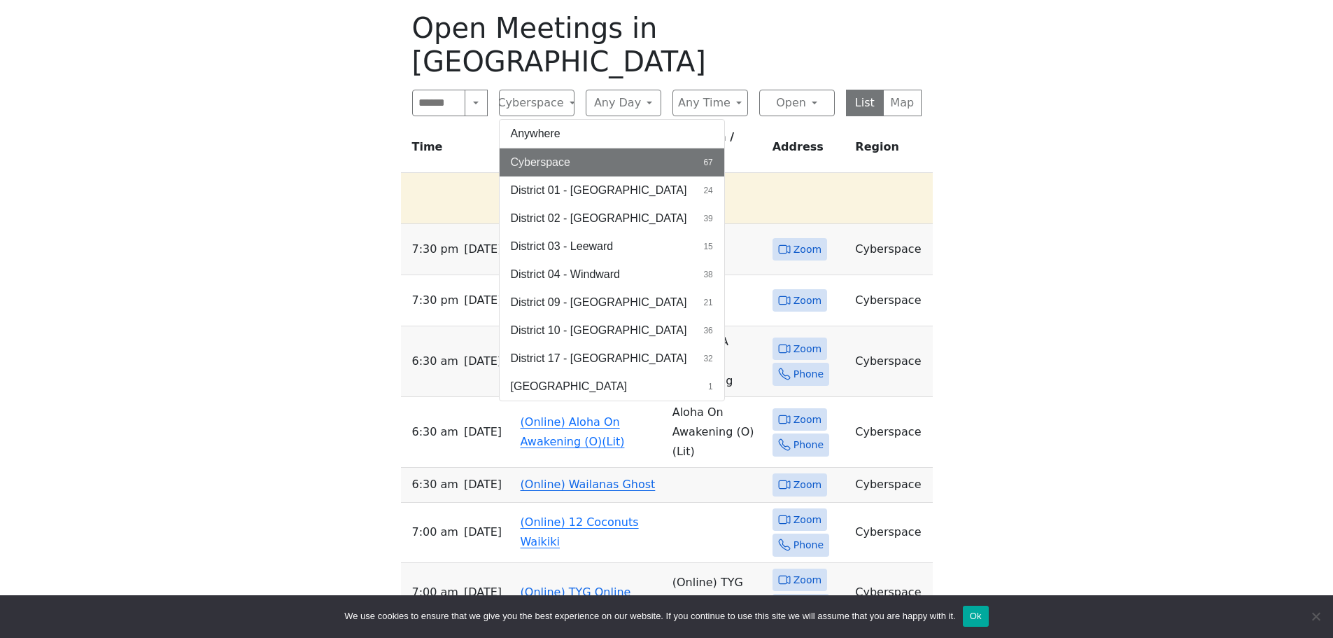
click at [1104, 141] on div "Freedom from Bondage (was Sundays, noon, [GEOGRAPHIC_DATA]) has been cancelled …" at bounding box center [666, 631] width 1200 height 1575
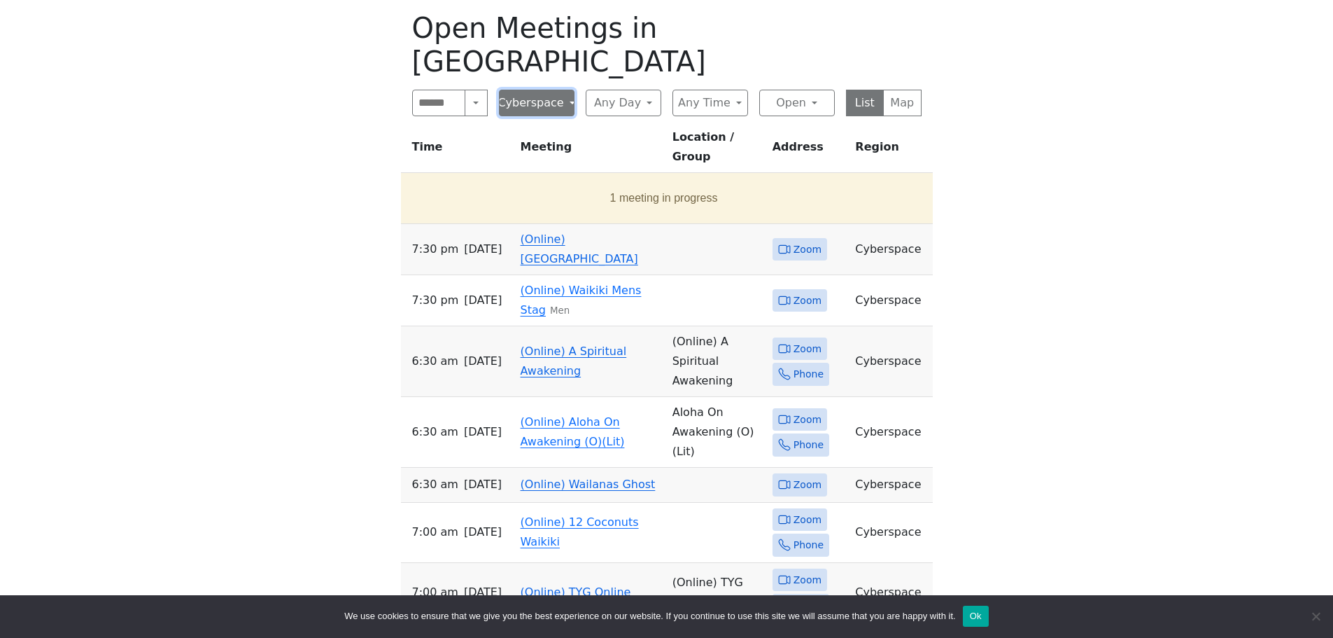
click at [519, 90] on button "Cyberspace" at bounding box center [537, 103] width 76 height 27
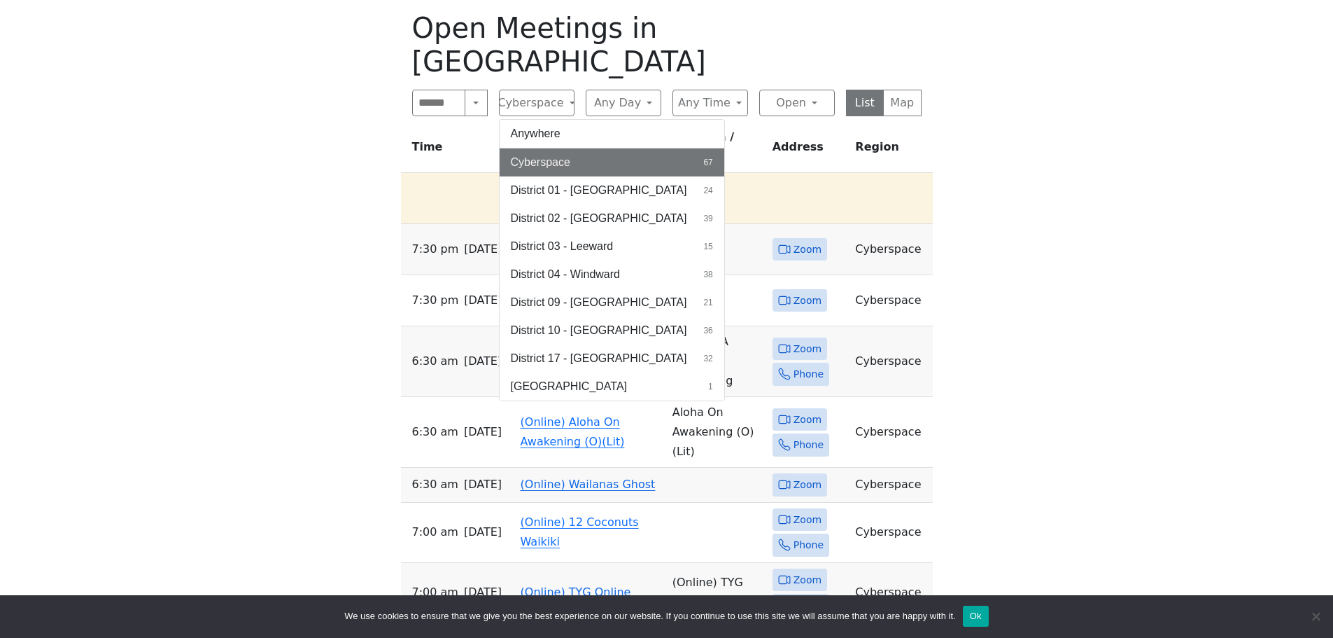
click at [1116, 251] on div "Freedom from Bondage (was Sundays, noon, [GEOGRAPHIC_DATA]) has been cancelled …" at bounding box center [666, 631] width 1200 height 1575
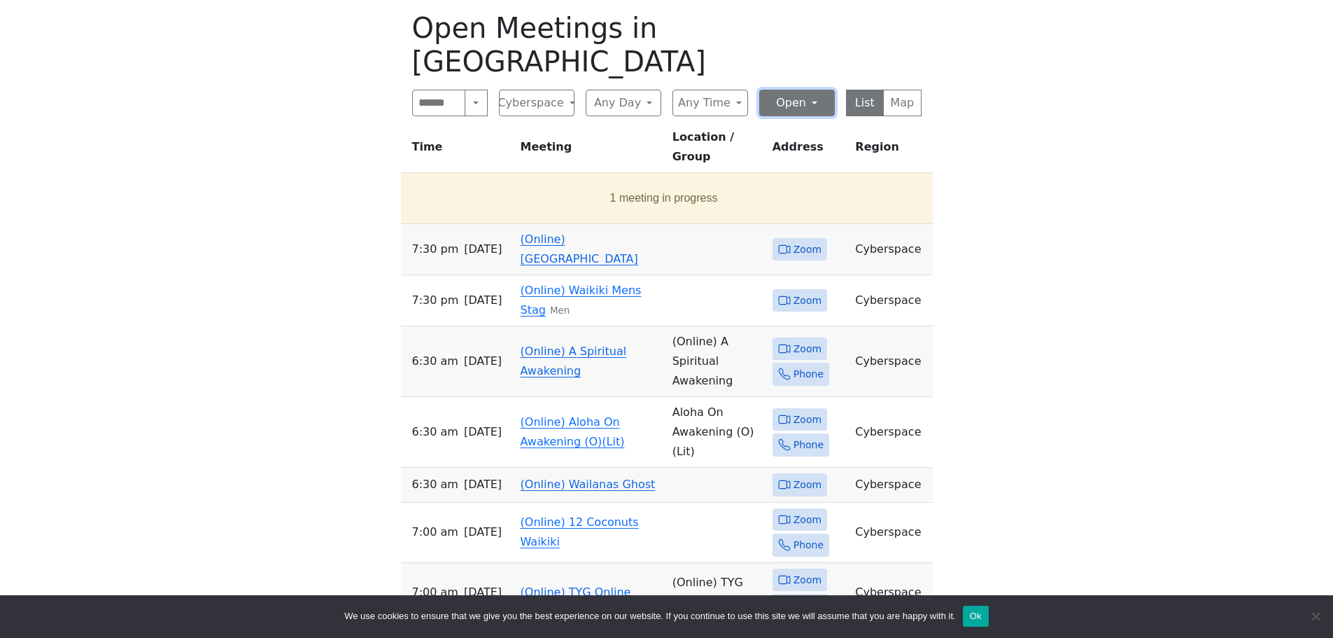
click at [793, 90] on button "Open" at bounding box center [797, 103] width 76 height 27
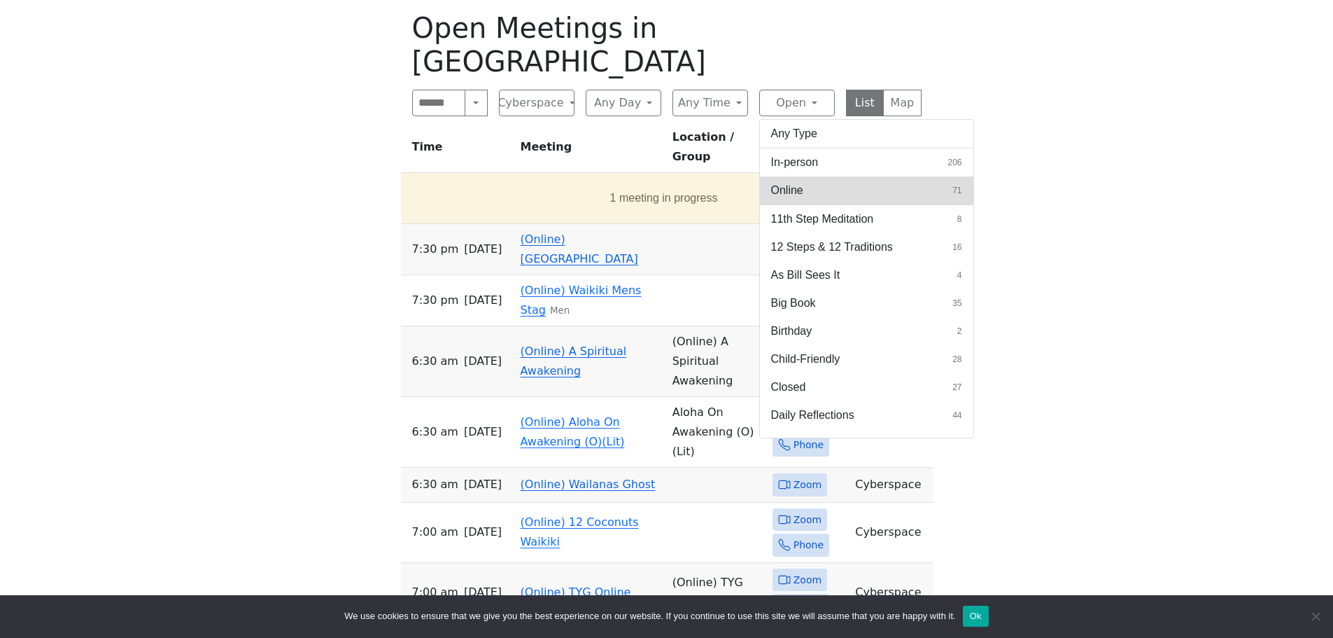
click at [888, 176] on button "Online 71" at bounding box center [866, 190] width 213 height 28
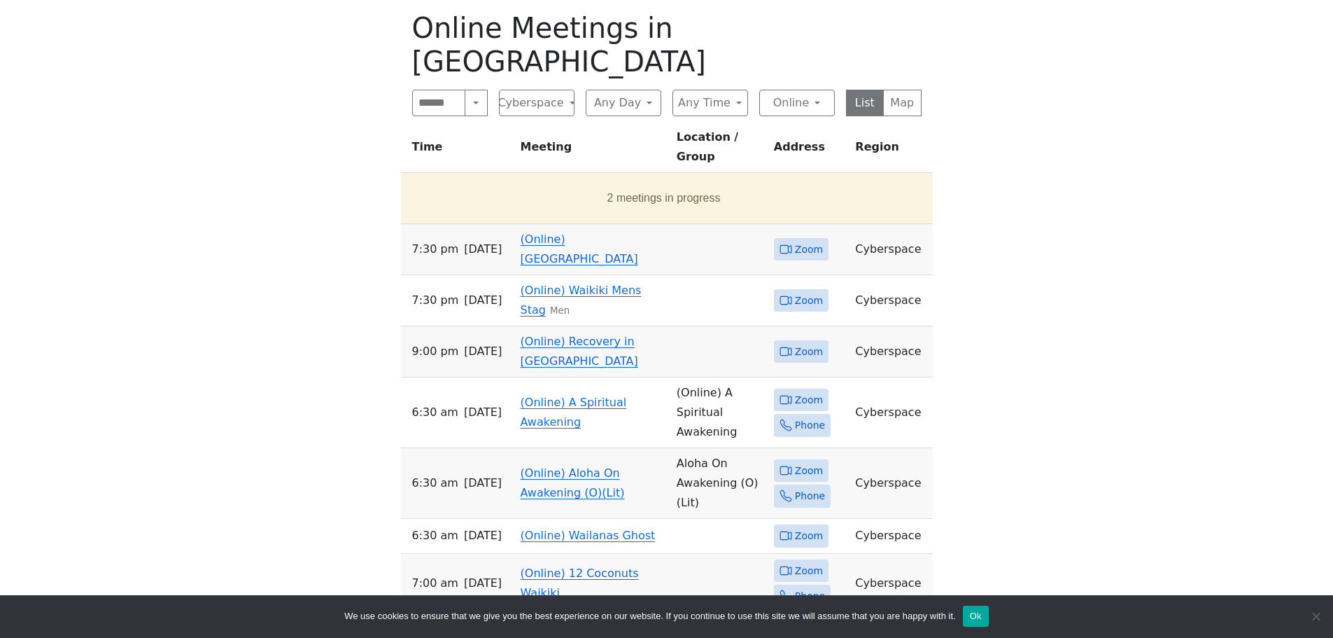
click at [636, 335] on link "(Online) Recovery in [GEOGRAPHIC_DATA]" at bounding box center [580, 351] width 118 height 33
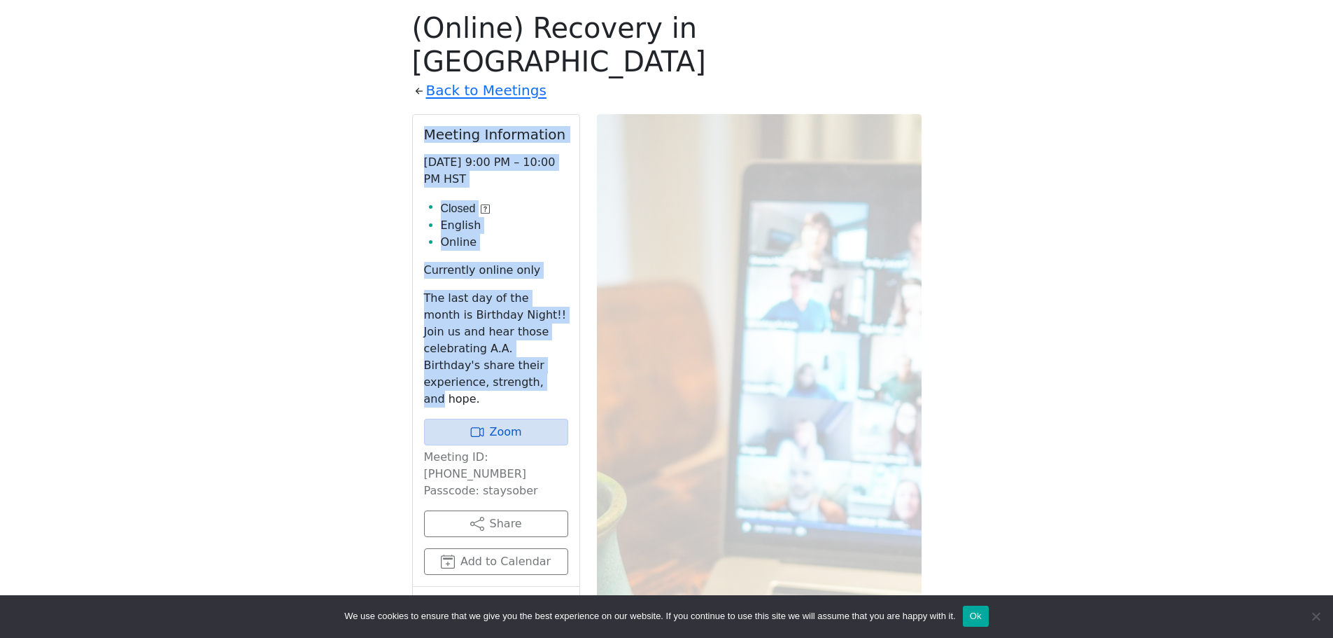
drag, startPoint x: 401, startPoint y: 99, endPoint x: 556, endPoint y: 330, distance: 277.4
click at [556, 330] on div "(Online) Recovery in [GEOGRAPHIC_DATA] Back to Meetings Meeting Information [DA…" at bounding box center [667, 413] width 532 height 827
click at [559, 338] on p "The last day of the month is Birthday Night!! Join us and hear those celebratin…" at bounding box center [496, 349] width 144 height 118
drag, startPoint x: 545, startPoint y: 340, endPoint x: 440, endPoint y: 140, distance: 225.7
click at [440, 140] on div "Meeting Information [DATE] 9:00 PM – 10:00 PM HST Closed English Online Current…" at bounding box center [496, 351] width 167 height 472
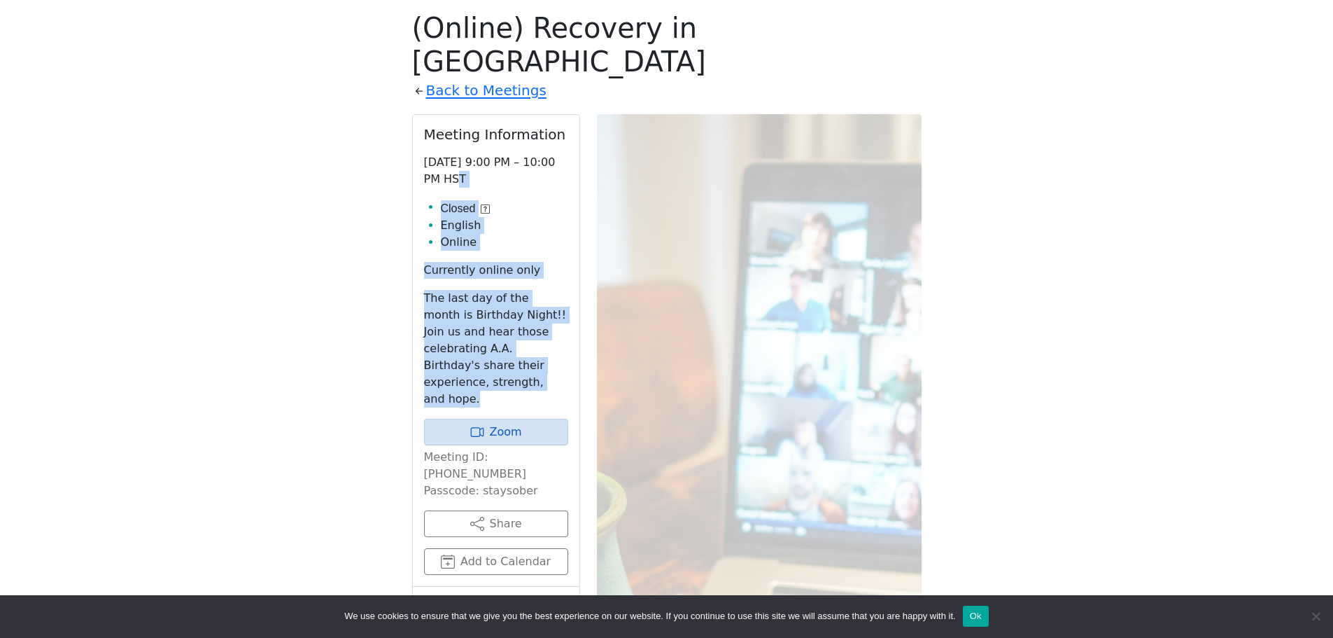
click at [440, 154] on p "[DATE] 9:00 PM – 10:00 PM HST" at bounding box center [496, 171] width 144 height 34
drag, startPoint x: 438, startPoint y: 131, endPoint x: 507, endPoint y: 353, distance: 232.4
click at [507, 353] on div "Meeting Information [DATE] 9:00 PM – 10:00 PM HST Closed English Online Current…" at bounding box center [496, 351] width 167 height 472
click at [508, 353] on p "The last day of the month is Birthday Night!! Join us and hear those celebratin…" at bounding box center [496, 349] width 144 height 118
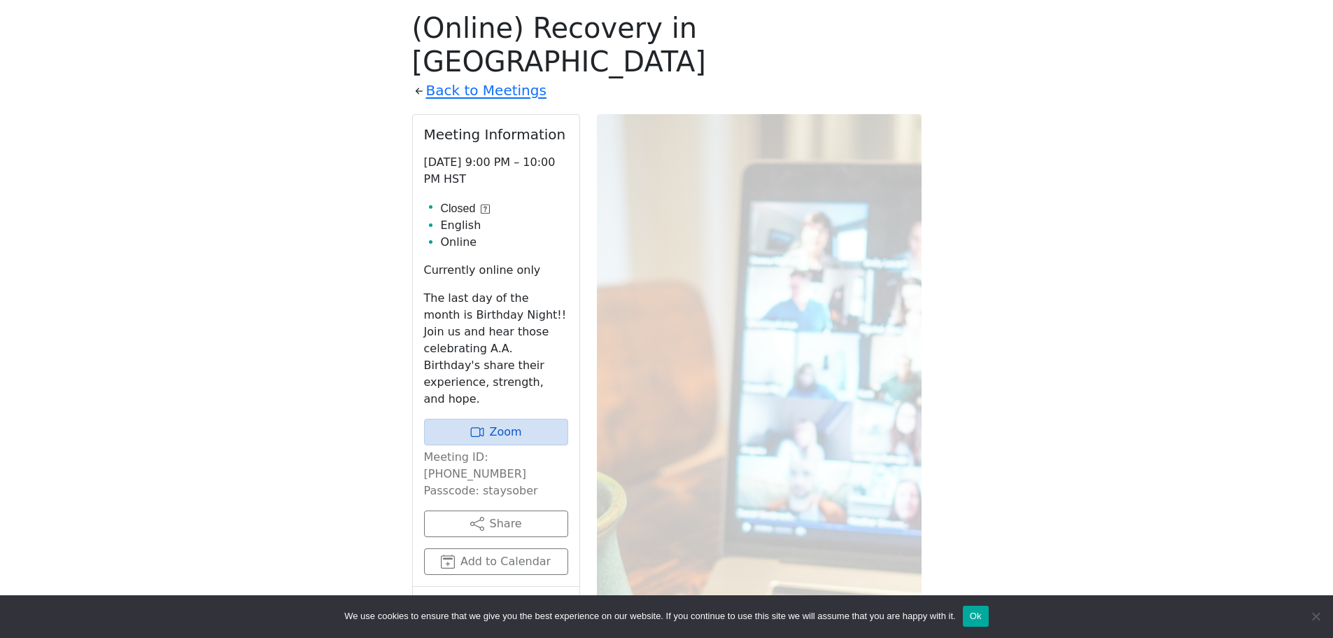
click at [502, 314] on p "The last day of the month is Birthday Night!! Join us and hear those celebratin…" at bounding box center [496, 349] width 144 height 118
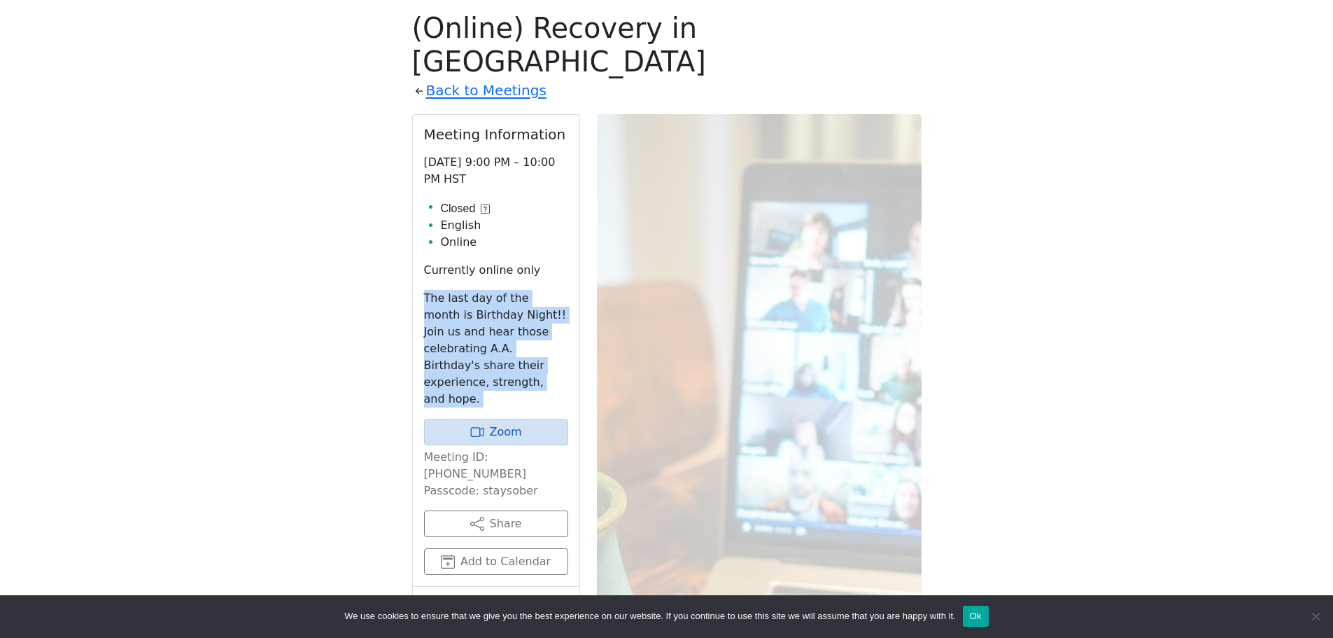
click at [502, 314] on p "The last day of the month is Birthday Night!! Join us and hear those celebratin…" at bounding box center [496, 349] width 144 height 118
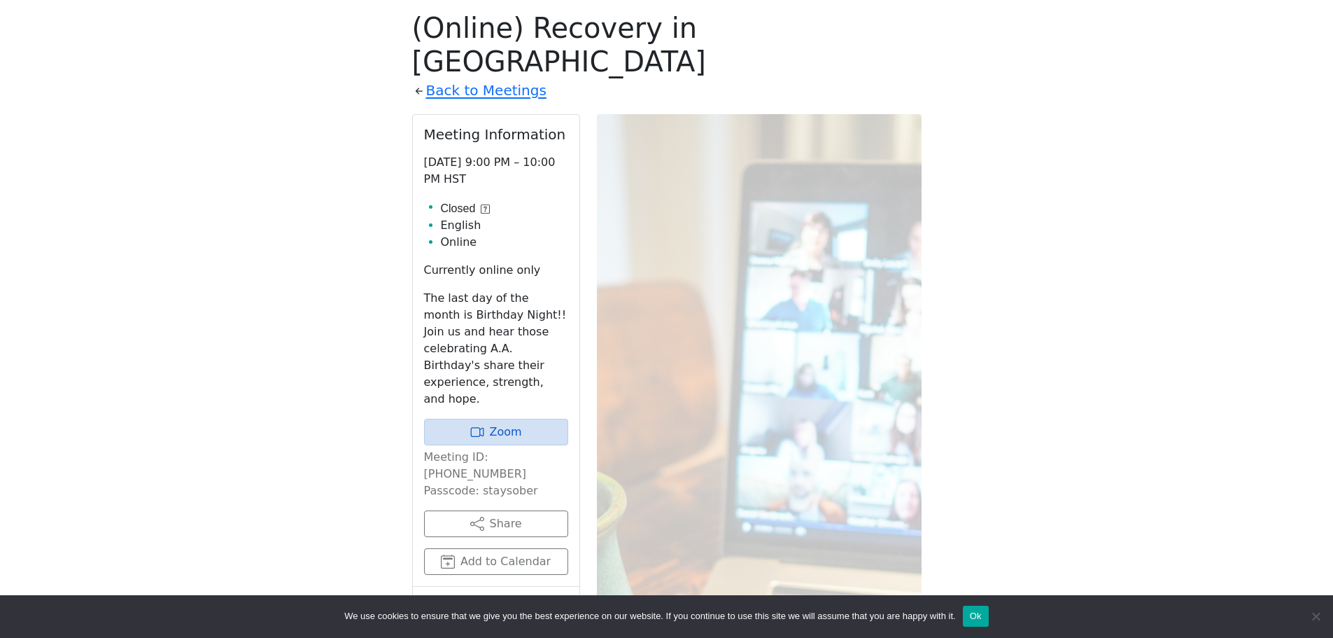
click at [433, 154] on p "[DATE] 9:00 PM – 10:00 PM HST" at bounding box center [496, 171] width 144 height 34
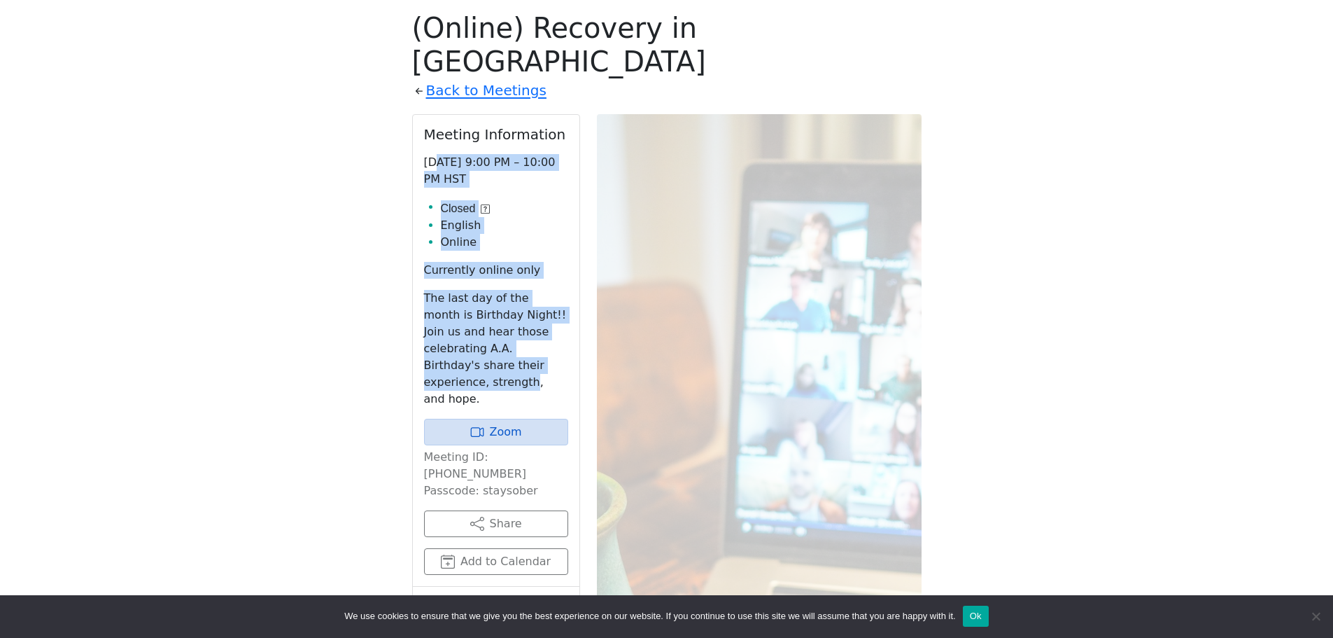
drag, startPoint x: 449, startPoint y: 143, endPoint x: 525, endPoint y: 333, distance: 204.8
click at [525, 332] on div "Meeting Information [DATE] 9:00 PM – 10:00 PM HST Closed English Online Current…" at bounding box center [496, 351] width 167 height 472
click at [525, 333] on p "The last day of the month is Birthday Night!! Join us and hear those celebratin…" at bounding box center [496, 349] width 144 height 118
